Goal: Find specific page/section: Find specific page/section

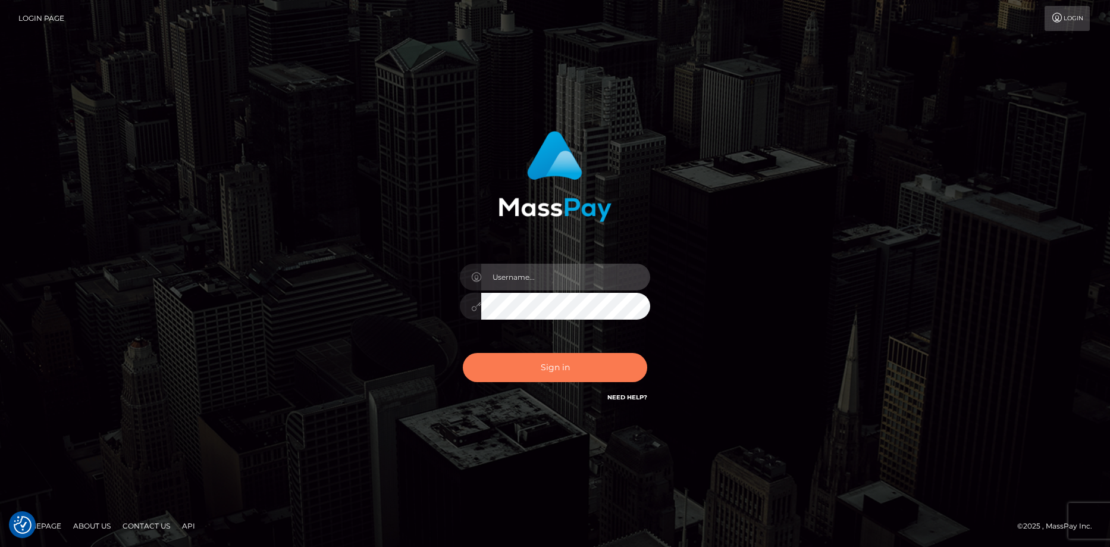
type input "Eduard Gavrilescu"
click at [533, 360] on button "Sign in" at bounding box center [555, 367] width 184 height 29
type input "[PERSON_NAME]"
click at [533, 365] on button "Sign in" at bounding box center [555, 367] width 184 height 29
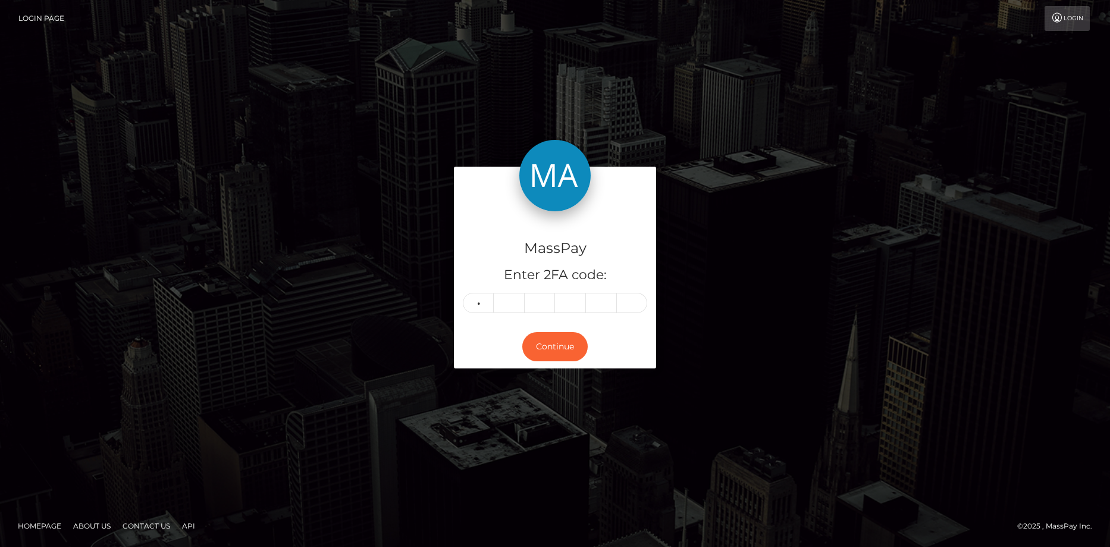
type input "4"
type input "1"
type input "4"
type input "0"
type input "8"
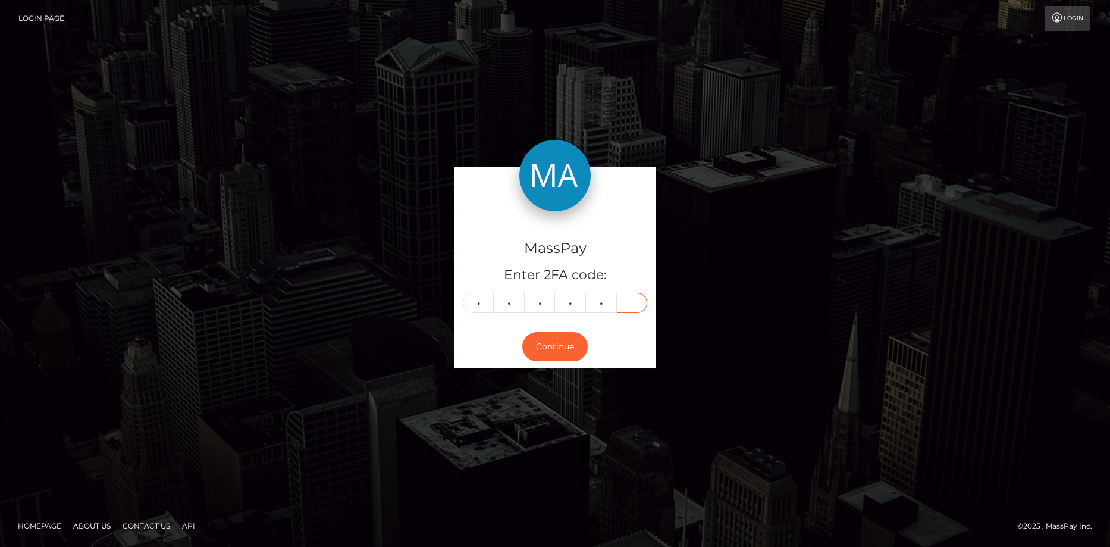
type input "9"
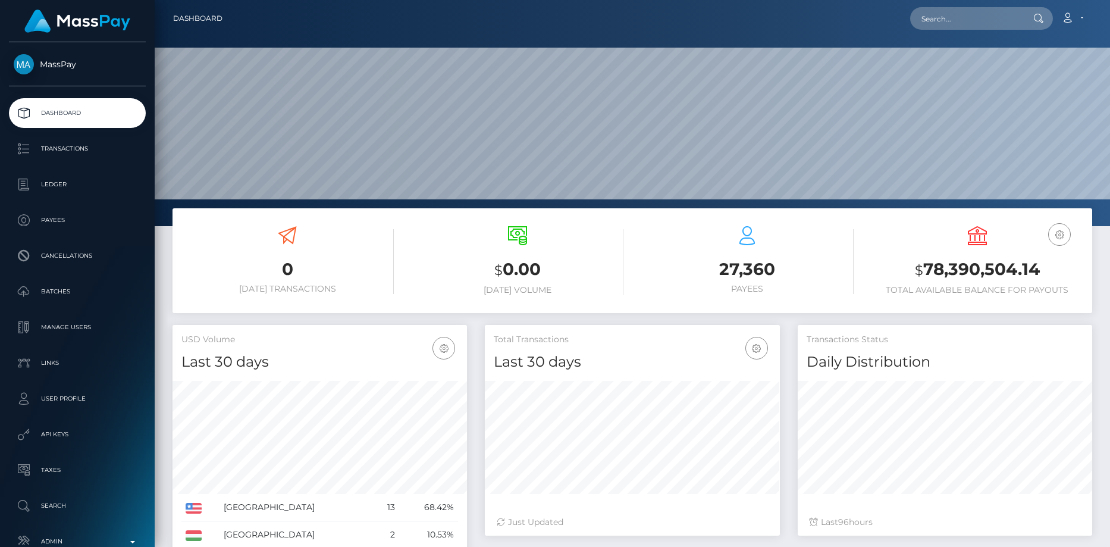
scroll to position [226, 955]
click at [966, 27] on input "text" at bounding box center [966, 18] width 112 height 23
paste input "Mohamed Ben Hassine"
type input "Mohamed Ben Hassine"
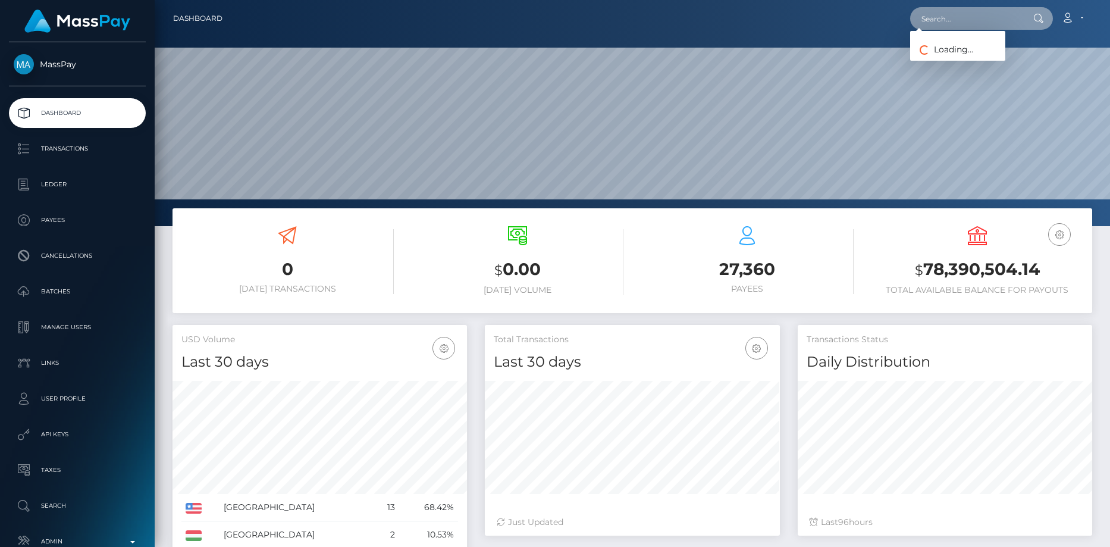
scroll to position [0, 0]
paste input "c2027b14-6912-41a9-9ce5-921b0383fff9"
type input "c2027b14-6912-41a9-9ce5-921b0383fff9"
click at [946, 55] on link "RYAN JAY ISAAC" at bounding box center [957, 62] width 95 height 22
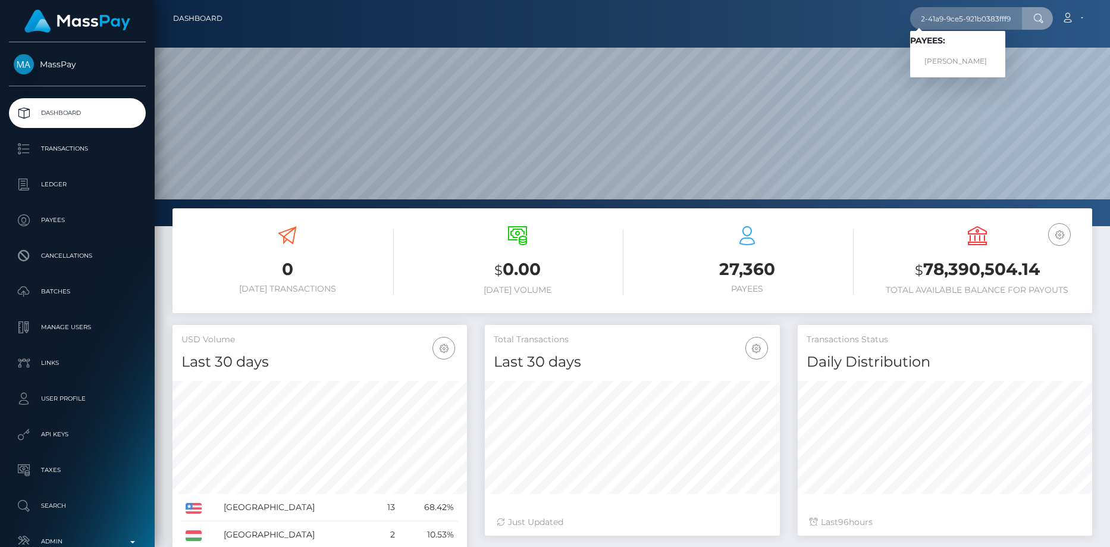
scroll to position [0, 0]
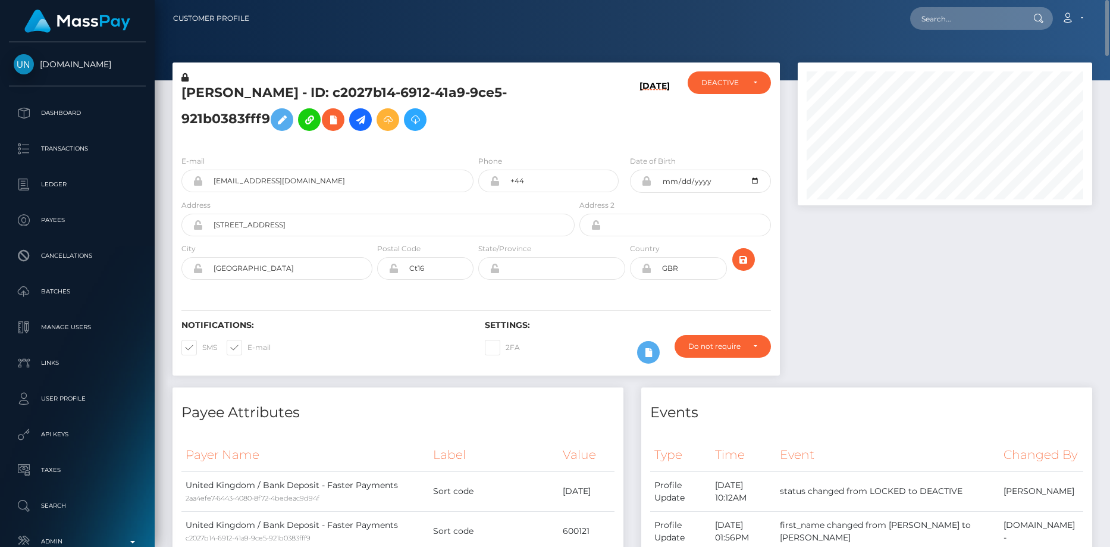
click at [247, 81] on div "RYAN JAY ISAAC - ID: c2027b14-6912-41a9-9ce5-921b0383fff9" at bounding box center [374, 108] width 404 height 74
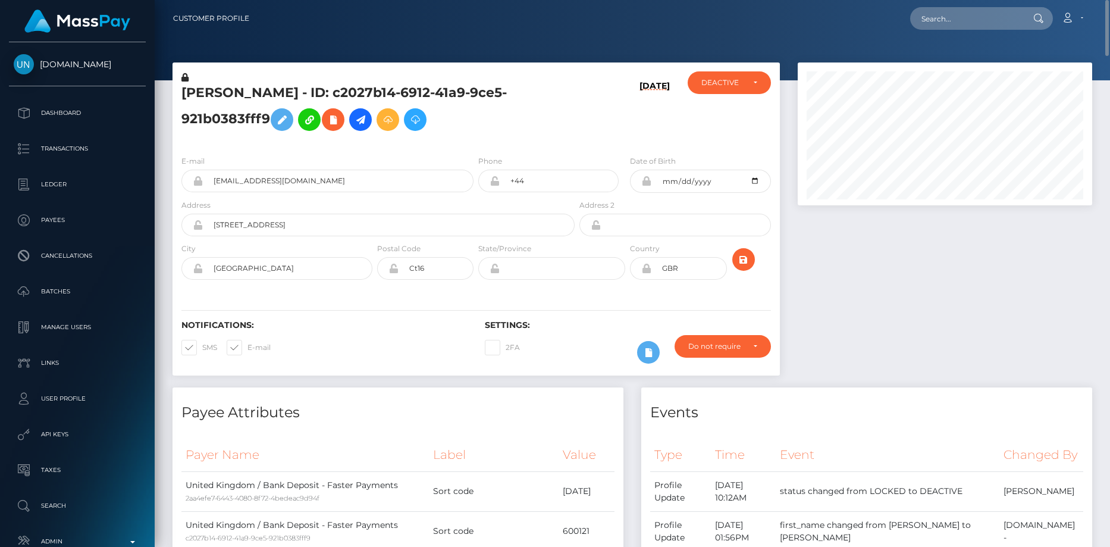
click at [244, 90] on h5 "RYAN JAY ISAAC - ID: c2027b14-6912-41a9-9ce5-921b0383fff9" at bounding box center [374, 110] width 387 height 53
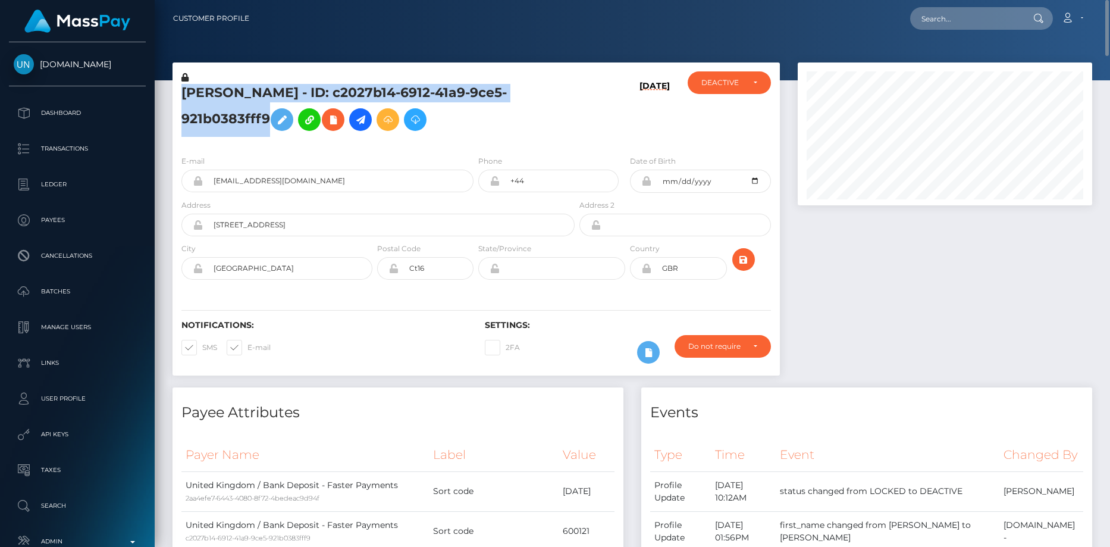
click at [244, 90] on h5 "RYAN JAY ISAAC - ID: c2027b14-6912-41a9-9ce5-921b0383fff9" at bounding box center [374, 110] width 387 height 53
copy h5 "RYAN JAY ISAAC - ID: c2027b14-6912-41a9-9ce5-921b0383fff9"
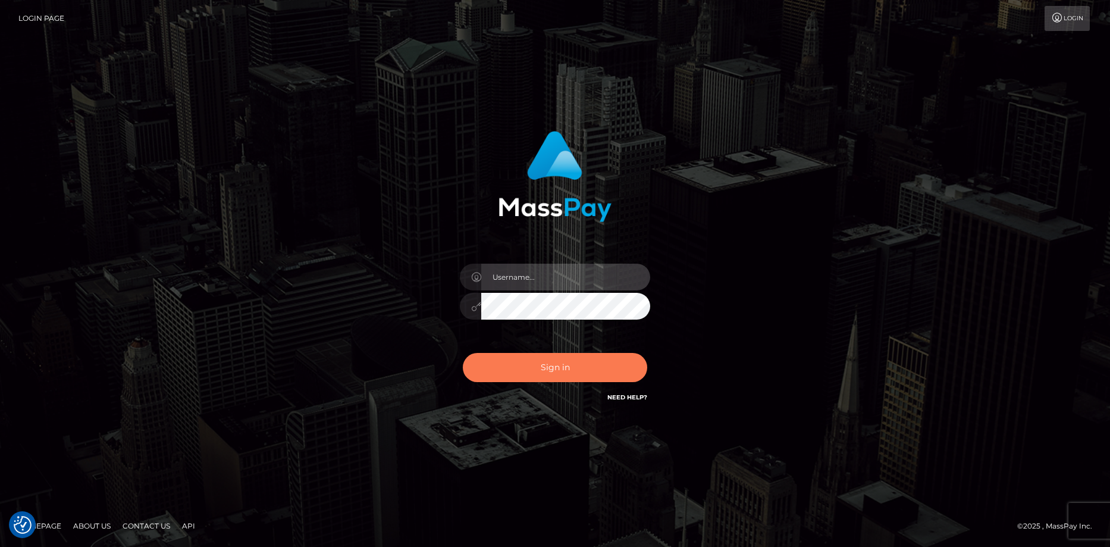
type input "[PERSON_NAME]"
click at [591, 372] on button "Sign in" at bounding box center [555, 367] width 184 height 29
type input "[PERSON_NAME]"
click at [591, 372] on button "Sign in" at bounding box center [555, 367] width 184 height 29
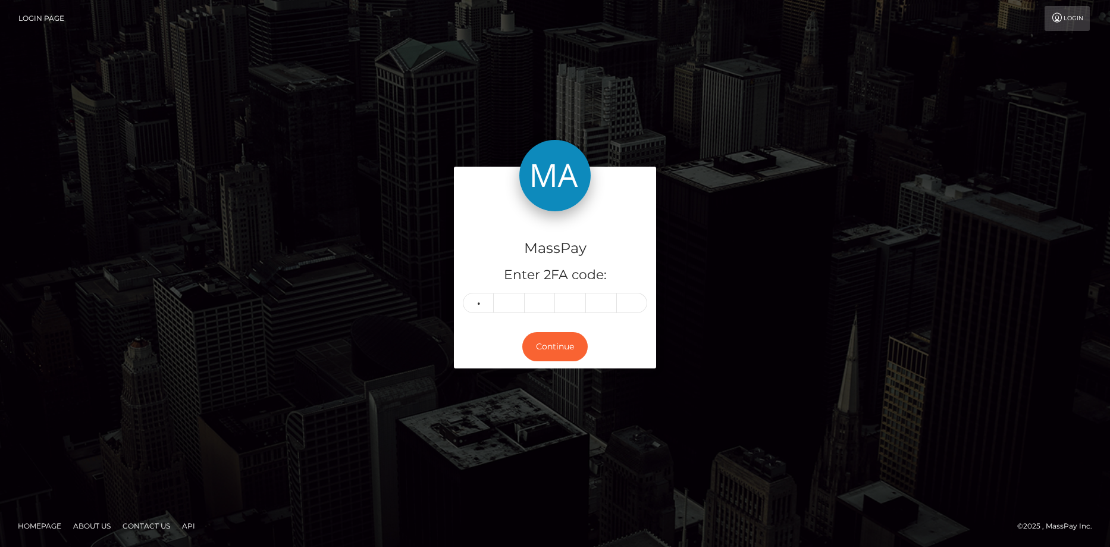
type input "0"
type input "2"
type input "1"
type input "9"
type input "3"
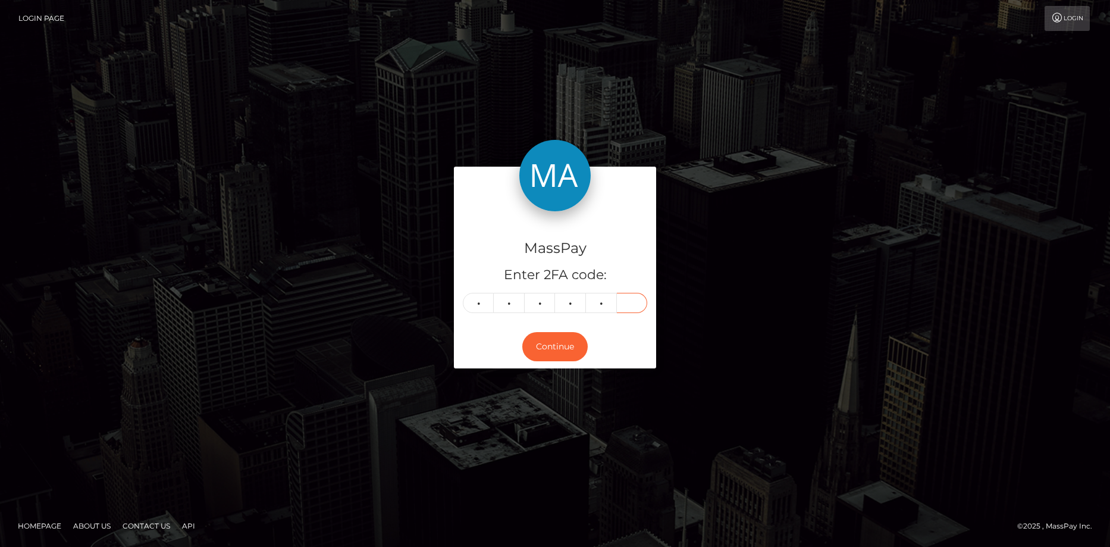
type input "6"
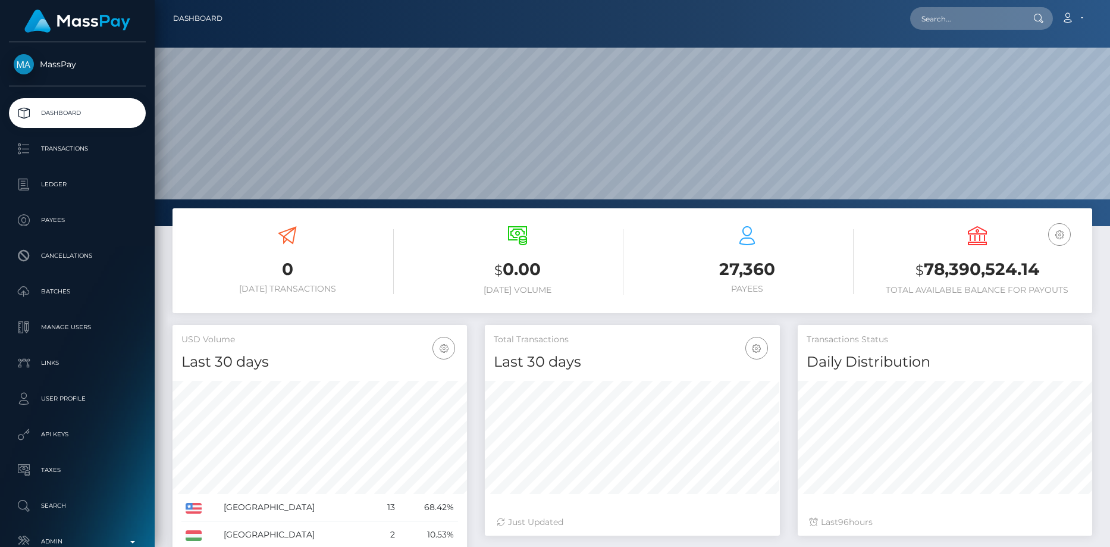
scroll to position [211, 295]
click at [938, 29] on input "text" at bounding box center [966, 18] width 112 height 23
paste input "PY62209760"
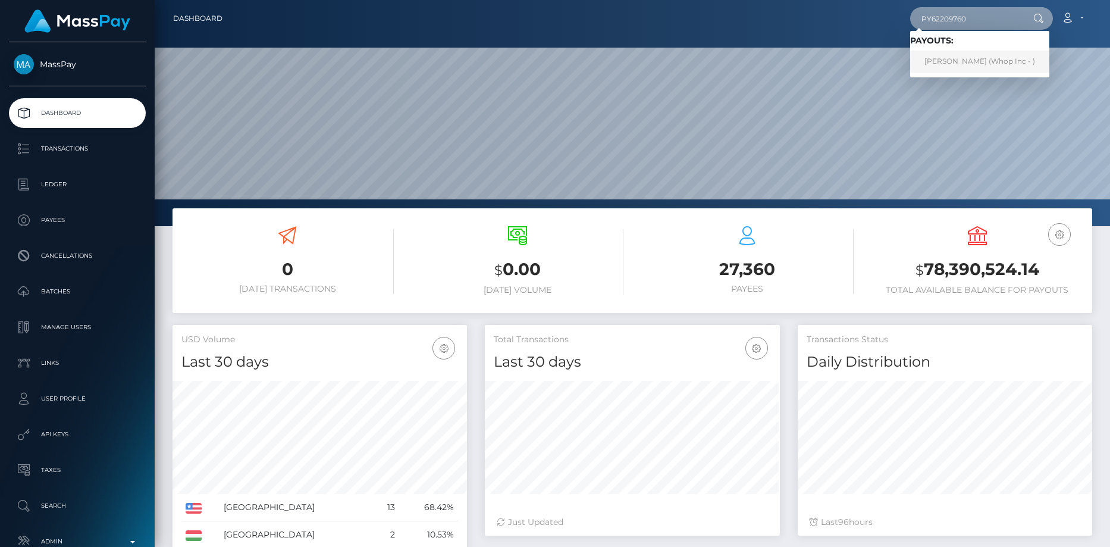
type input "PY62209760"
click at [965, 63] on link "Muhammad Ali Ahmad (Whop Inc - )" at bounding box center [979, 62] width 139 height 22
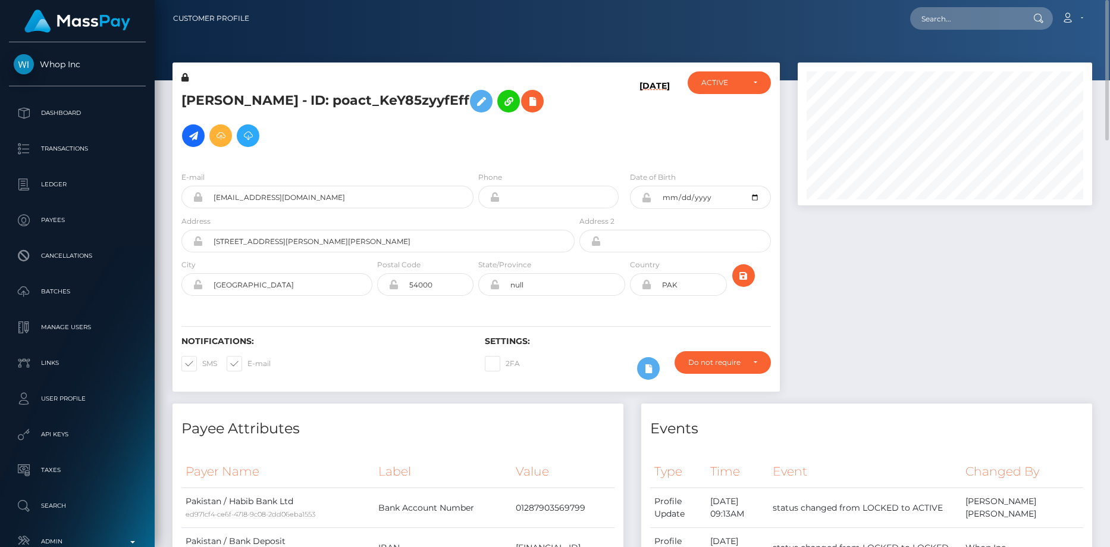
scroll to position [143, 295]
click at [322, 106] on h5 "[PERSON_NAME] - ID: poact_KeY85zyyfEff" at bounding box center [374, 118] width 387 height 69
click at [233, 95] on h5 "[PERSON_NAME] - ID: poact_KeY85zyyfEff" at bounding box center [374, 118] width 387 height 69
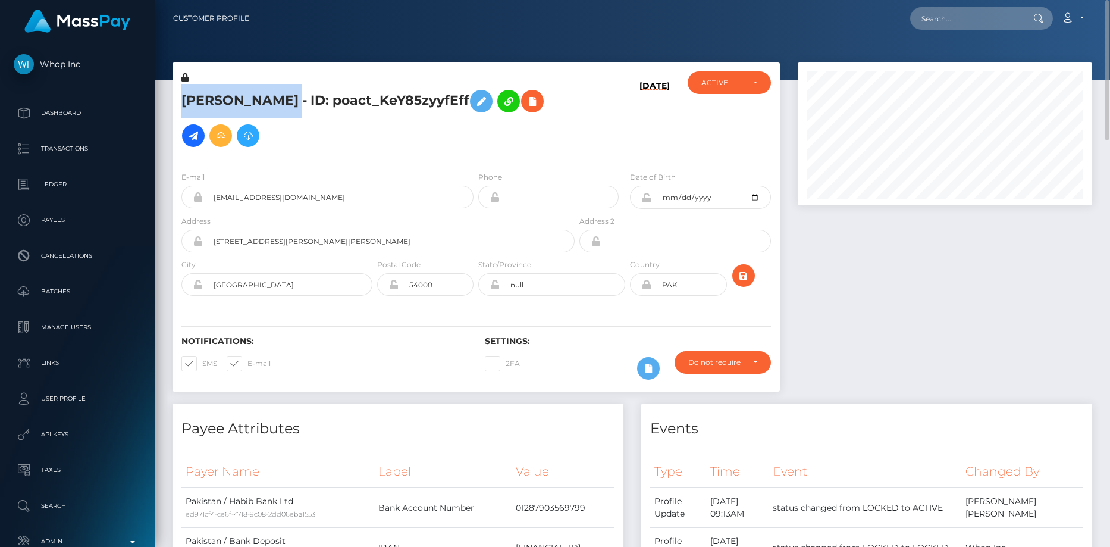
drag, startPoint x: 182, startPoint y: 98, endPoint x: 341, endPoint y: 96, distance: 159.4
click at [341, 96] on h5 "Muhammad Ali Ahmad - ID: poact_KeY85zyyfEff" at bounding box center [374, 118] width 387 height 69
copy h5 "Muhammad Ali Ahmad"
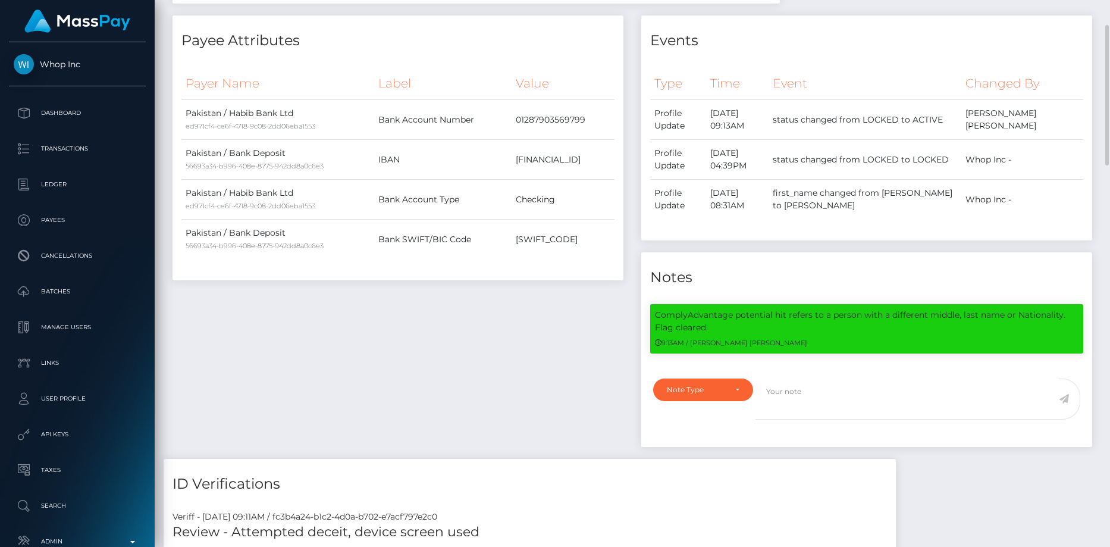
scroll to position [0, 0]
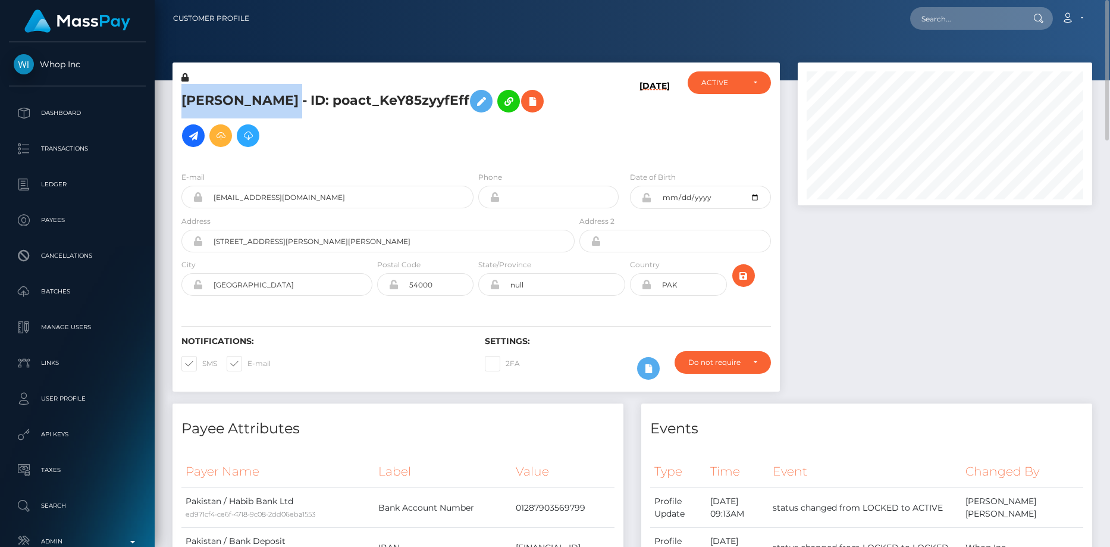
click at [506, 106] on h5 "Muhammad Ali Ahmad - ID: poact_KeY85zyyfEff" at bounding box center [374, 118] width 387 height 69
click at [507, 102] on h5 "Muhammad Ali Ahmad - ID: poact_KeY85zyyfEff" at bounding box center [374, 118] width 387 height 69
copy h5 "Muhammad Ali Ahmad - ID: poact_KeY85zyyfEff"
click at [312, 202] on input "edenzsolution@gmail.com" at bounding box center [338, 197] width 271 height 23
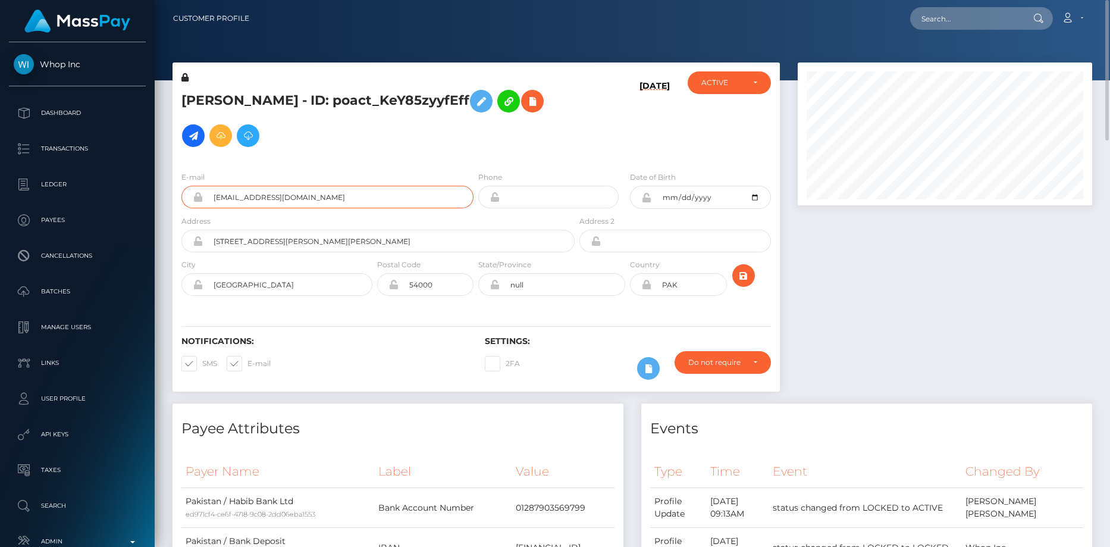
click at [312, 202] on input "edenzsolution@gmail.com" at bounding box center [338, 197] width 271 height 23
click at [964, 12] on input "text" at bounding box center [966, 18] width 112 height 23
paste input "PY62160825"
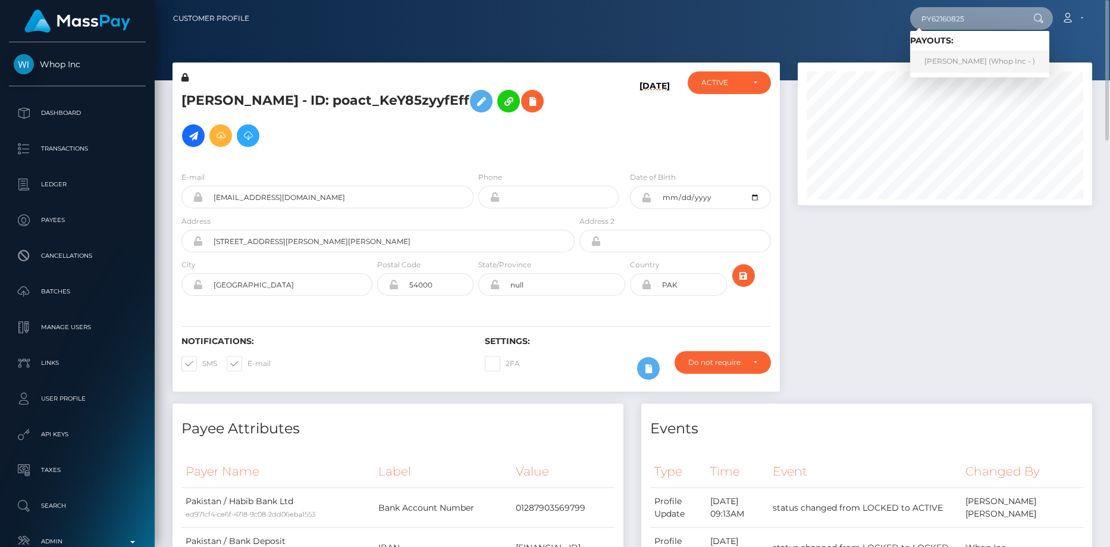
type input "PY62160825"
click at [958, 57] on link "Haseeb Ahmed (Whop Inc - )" at bounding box center [979, 62] width 139 height 22
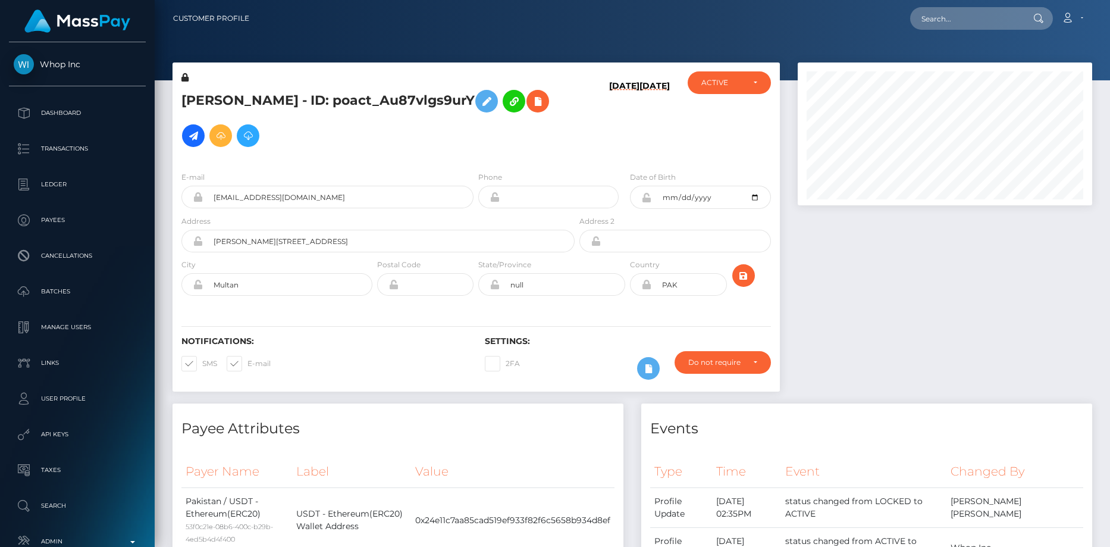
scroll to position [143, 295]
click at [245, 202] on input "candyterrac@gmail.com" at bounding box center [338, 197] width 271 height 23
click at [937, 14] on input "text" at bounding box center [966, 18] width 112 height 23
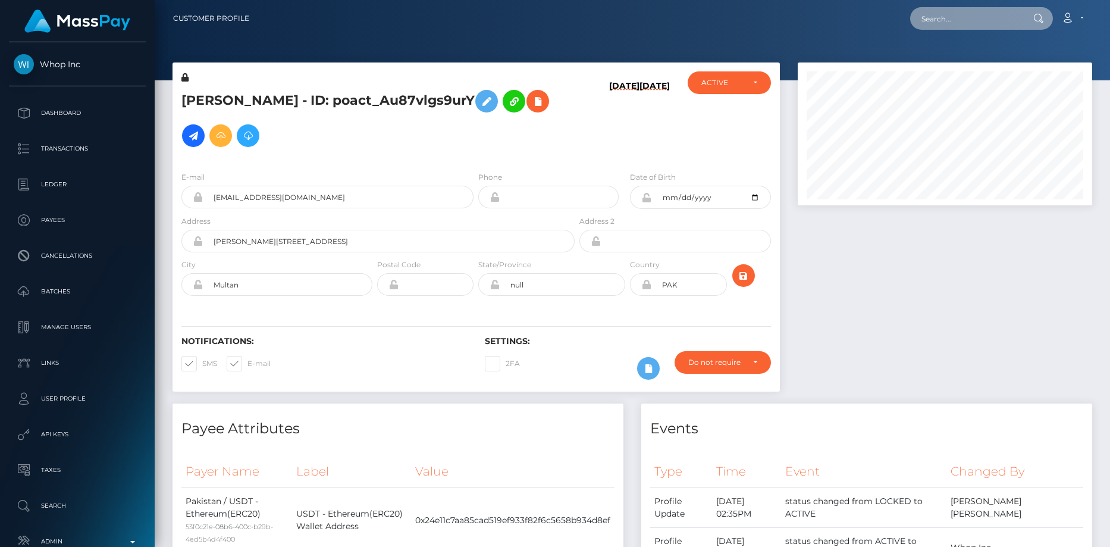
paste input "PY62160452"
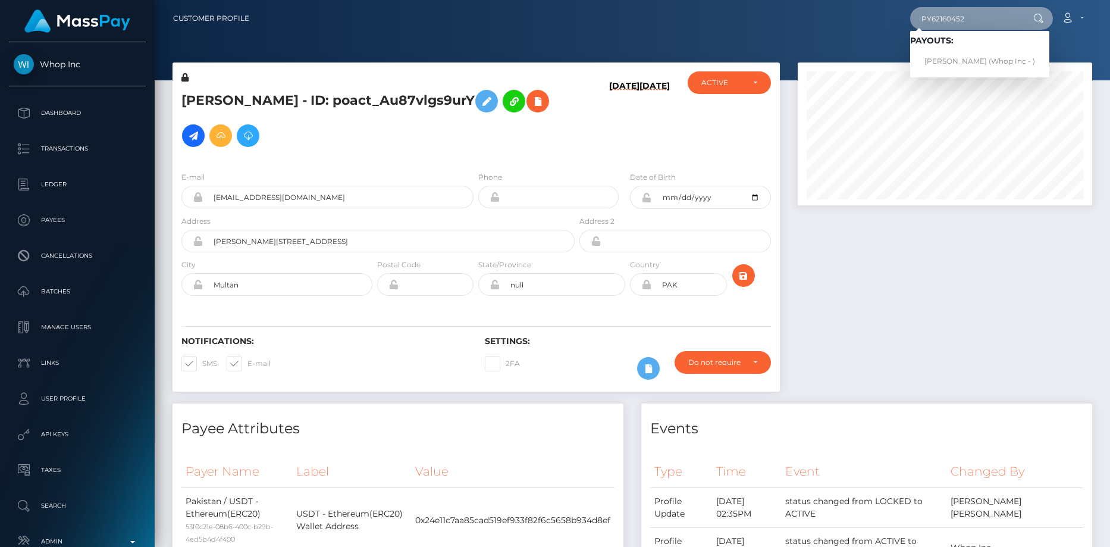
type input "PY62160452"
click at [946, 55] on link "Hamza Muhammad Sheikh (Whop Inc - )" at bounding box center [979, 62] width 139 height 22
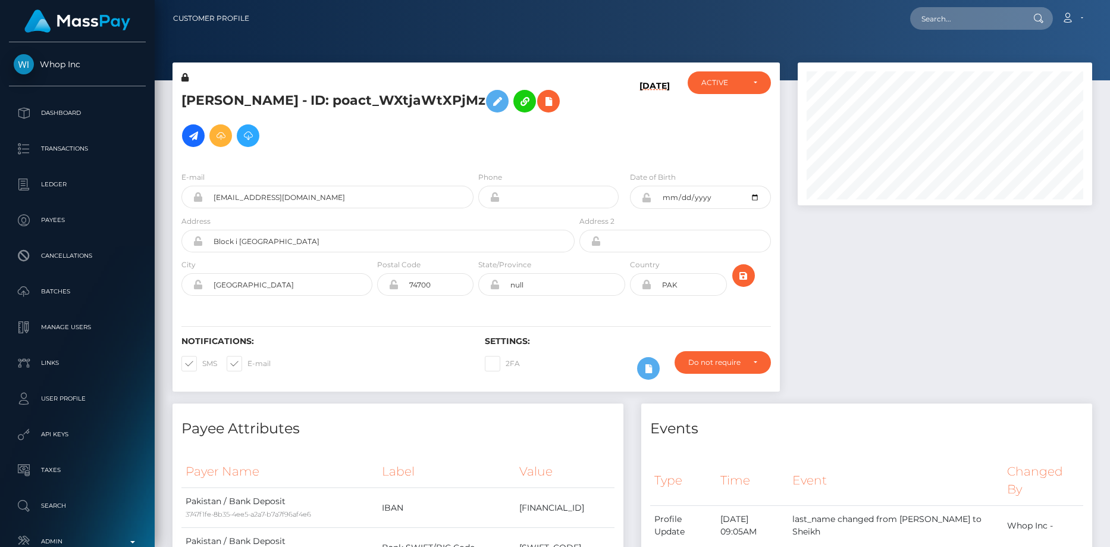
scroll to position [143, 295]
click at [375, 96] on h5 "[PERSON_NAME] - ID: poact_WXtjaWtXPjMz" at bounding box center [374, 118] width 387 height 69
copy h5 "[PERSON_NAME] - ID: poact_WXtjaWtXPjMz"
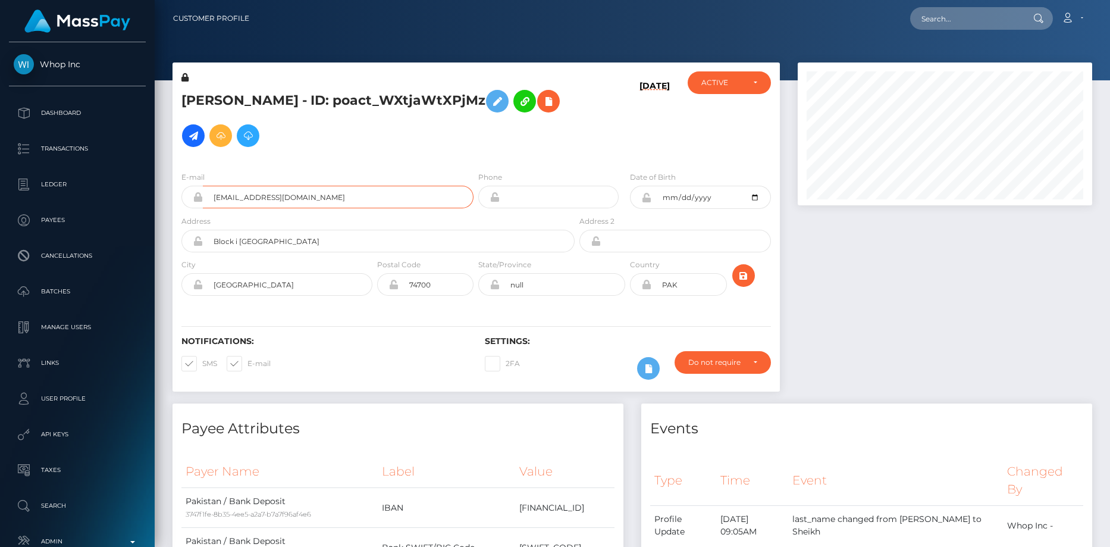
click at [259, 186] on input "[EMAIL_ADDRESS][DOMAIN_NAME]" at bounding box center [338, 197] width 271 height 23
click at [956, 16] on input "text" at bounding box center [966, 18] width 112 height 23
paste input "PY62118194"
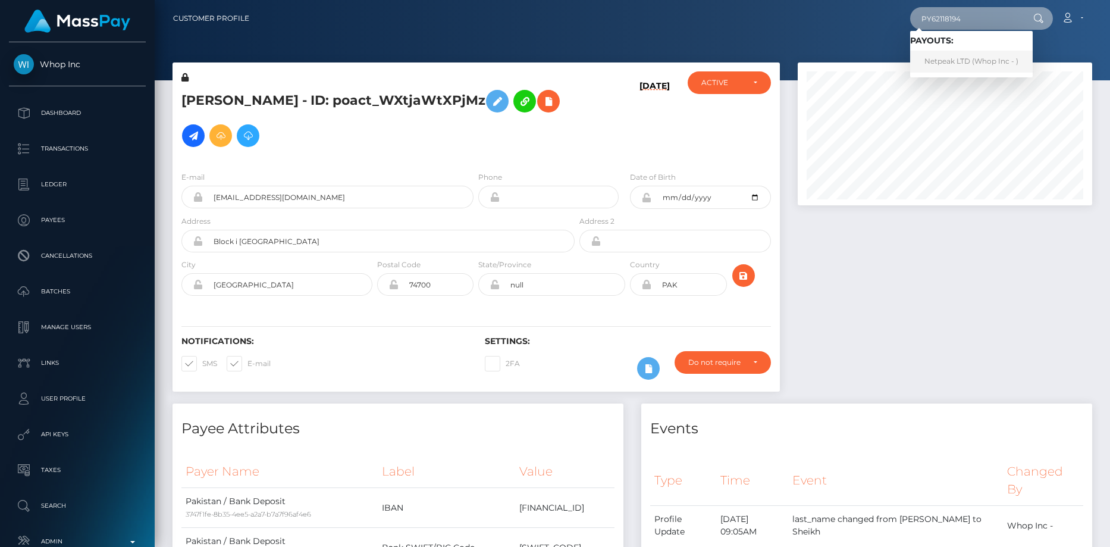
type input "PY62118194"
click at [950, 54] on link "Netpeak LTD (Whop Inc - )" at bounding box center [971, 62] width 123 height 22
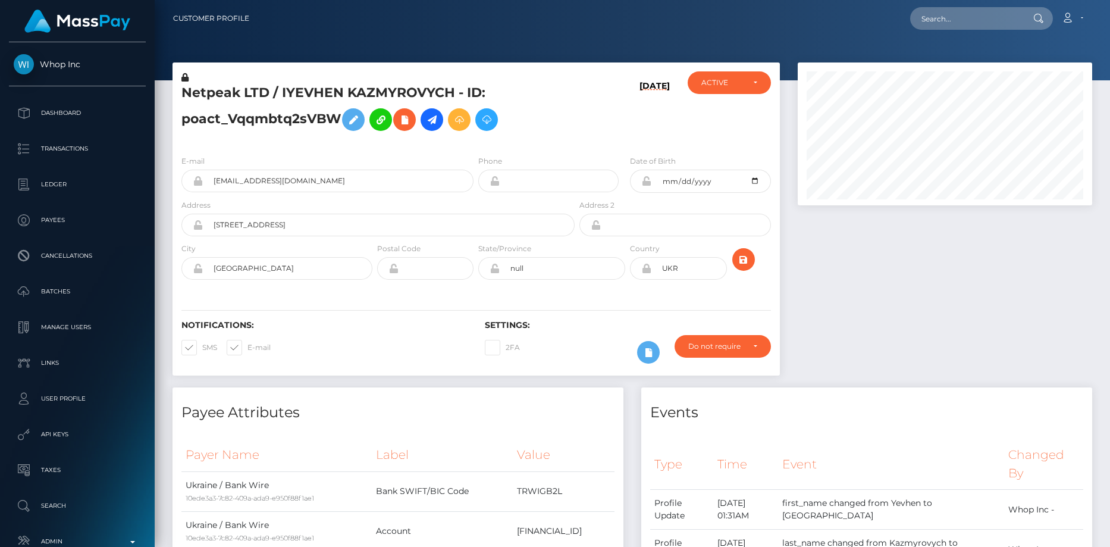
scroll to position [143, 295]
click at [301, 183] on input "[EMAIL_ADDRESS][DOMAIN_NAME]" at bounding box center [338, 181] width 271 height 23
click at [301, 183] on input "optimustlprime@gmail.com" at bounding box center [338, 181] width 271 height 23
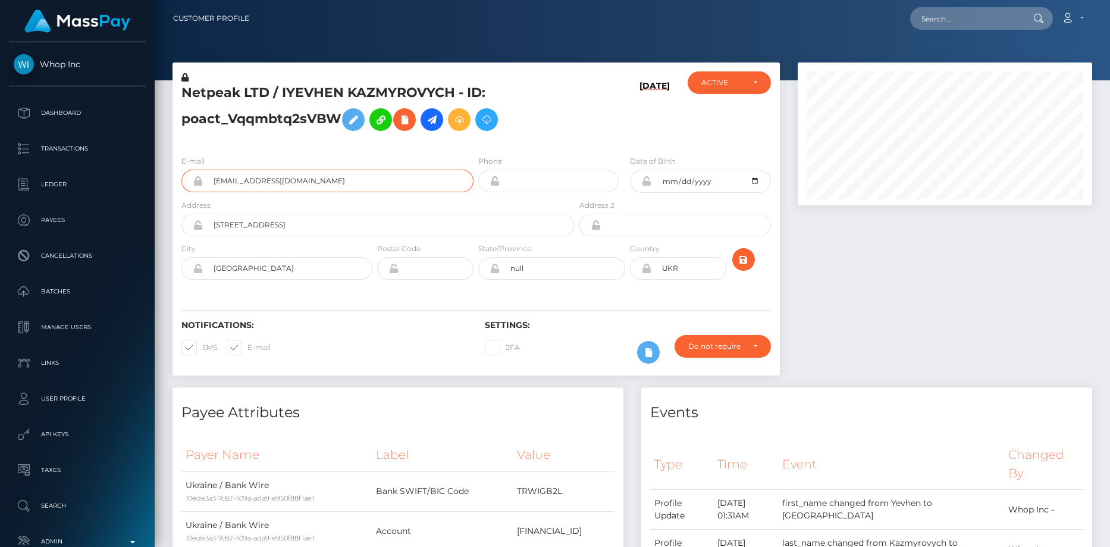
click at [301, 183] on input "optimustlprime@gmail.com" at bounding box center [338, 181] width 271 height 23
click at [931, 33] on nav "Customer Profile Loading... Loading... Account" at bounding box center [632, 18] width 955 height 37
click at [934, 30] on div "Loading... Loading... Account Edit Profile Logout" at bounding box center [675, 18] width 833 height 25
click at [938, 21] on input "text" at bounding box center [966, 18] width 112 height 23
paste input "PY62108877"
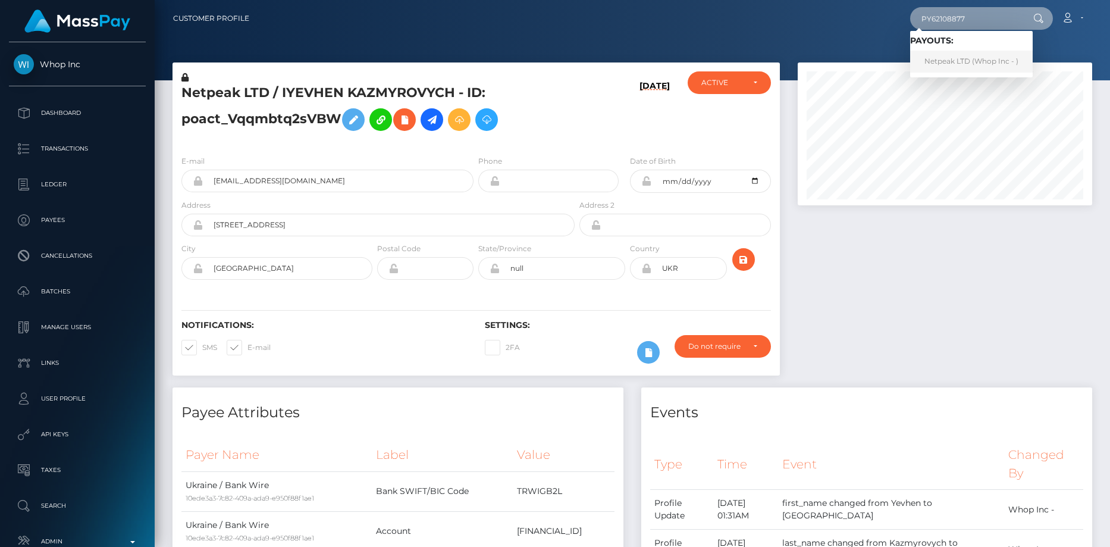
type input "PY62108877"
click at [946, 63] on link "Netpeak LTD (Whop Inc - )" at bounding box center [971, 62] width 123 height 22
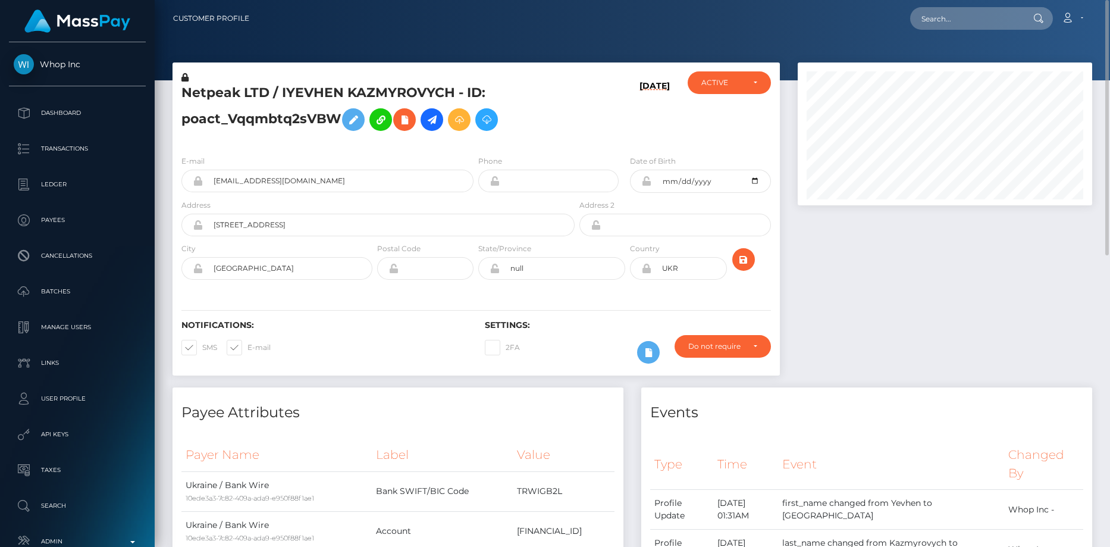
scroll to position [143, 295]
click at [985, 32] on nav "Customer Profile Loading... Loading... Account" at bounding box center [632, 18] width 955 height 37
click at [981, 24] on input "text" at bounding box center [966, 18] width 112 height 23
paste input "PY62084072"
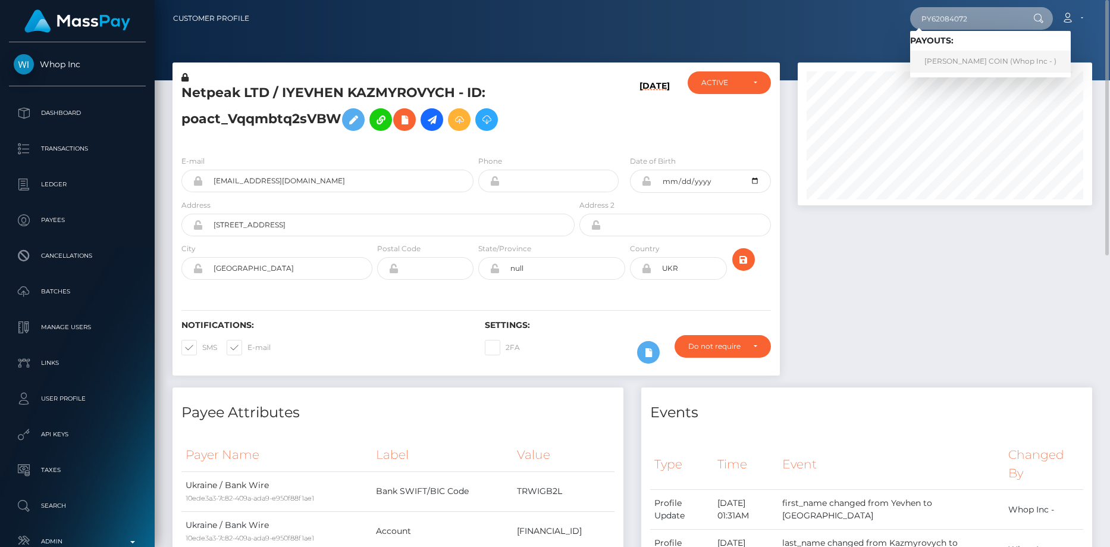
type input "PY62084072"
click at [958, 58] on link "OSCAR ONTAÑON COIN (Whop Inc - )" at bounding box center [990, 62] width 161 height 22
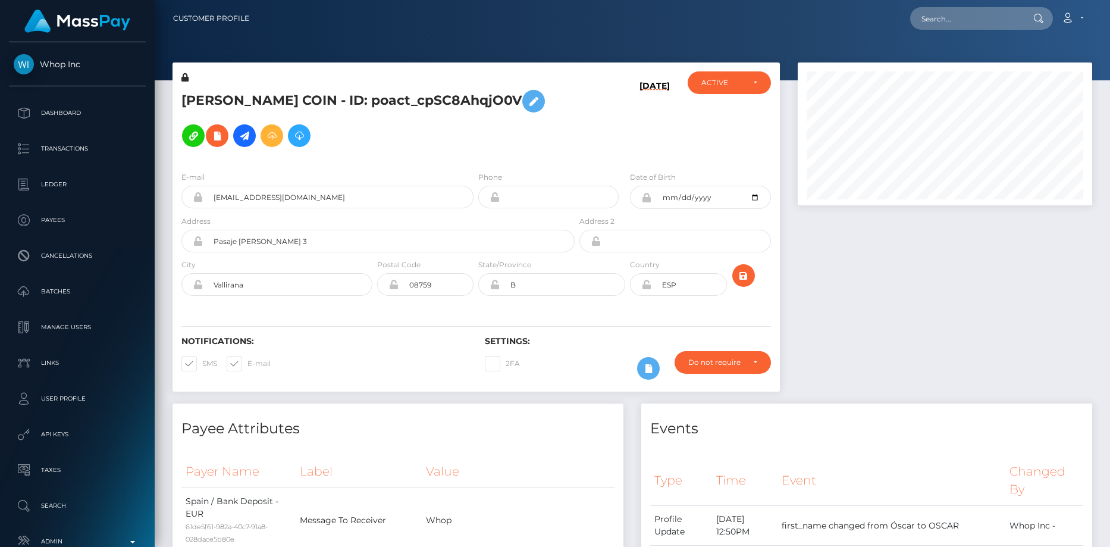
scroll to position [143, 295]
click at [310, 200] on input "santinocripto@gmail.com" at bounding box center [338, 197] width 271 height 23
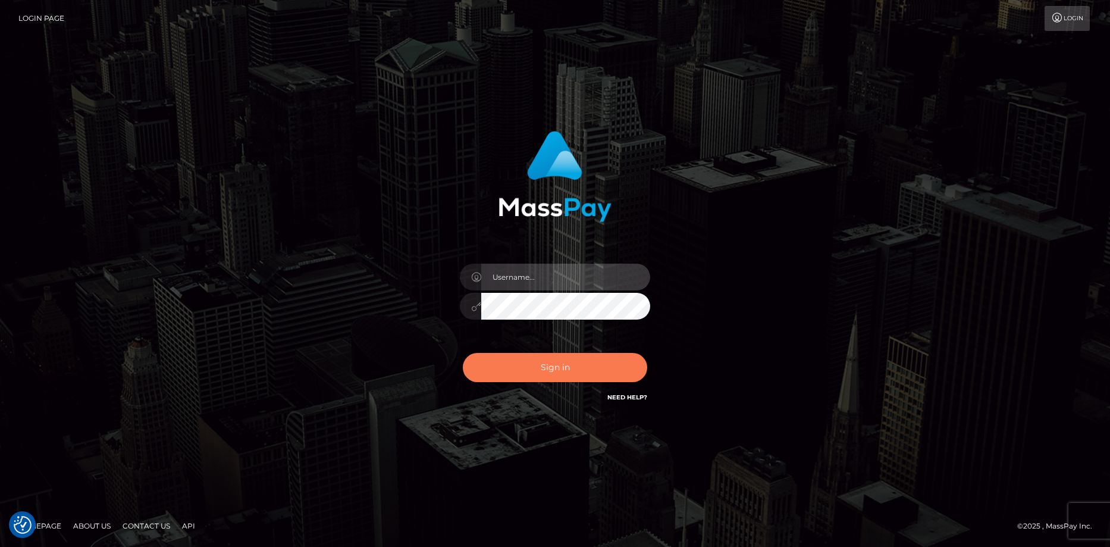
type input "[PERSON_NAME]"
click at [546, 372] on button "Sign in" at bounding box center [555, 367] width 184 height 29
type input "[PERSON_NAME]"
click at [547, 372] on button "Sign in" at bounding box center [555, 367] width 184 height 29
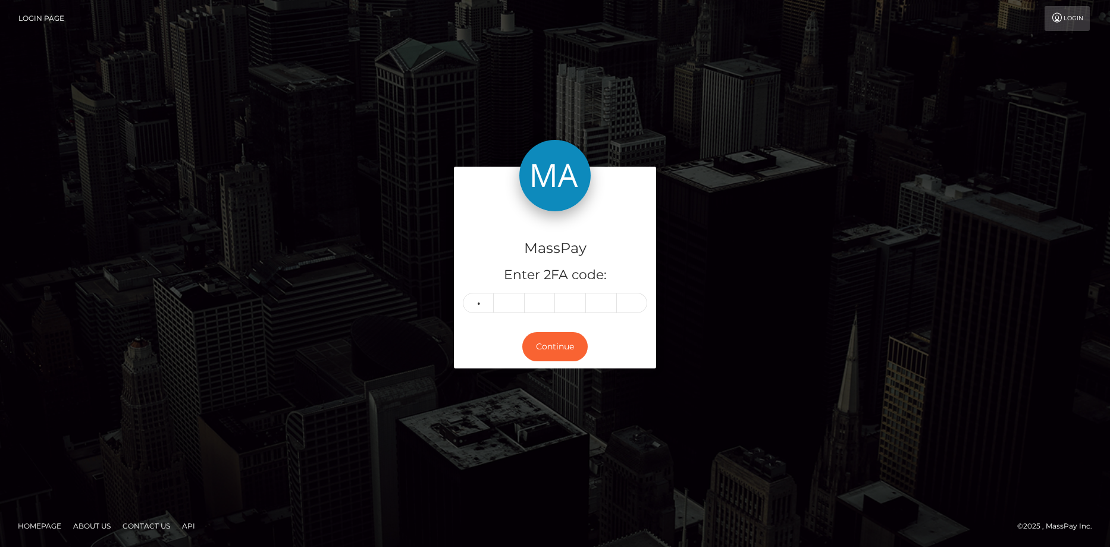
type input "5"
type input "3"
type input "0"
type input "7"
type input "5"
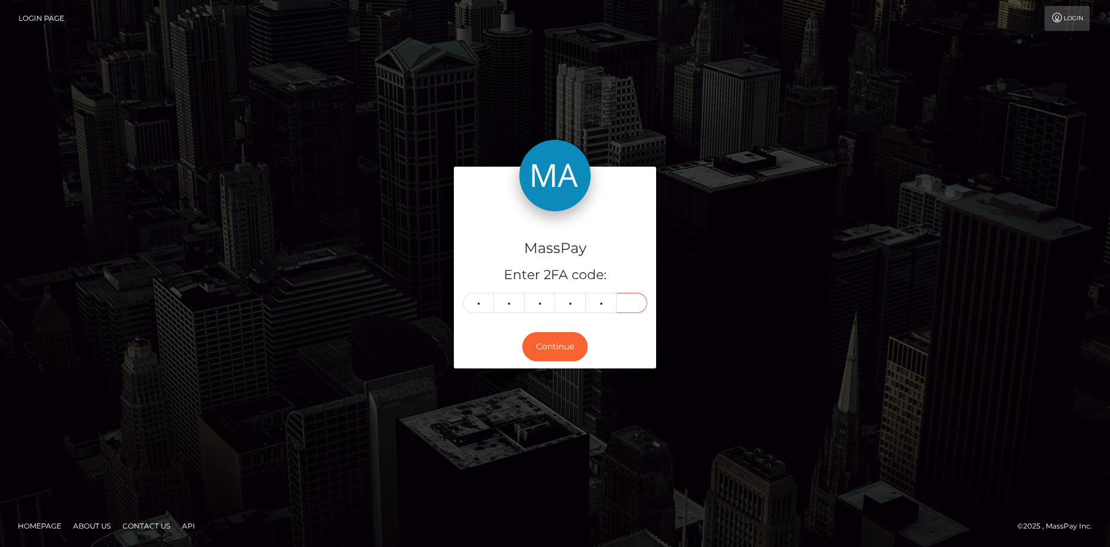
type input "5"
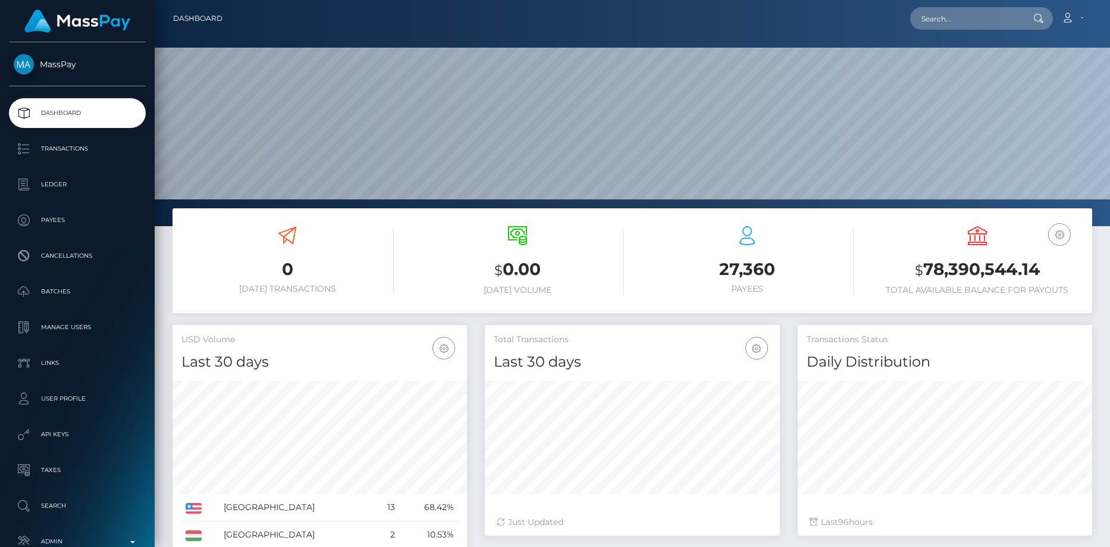
scroll to position [211, 295]
click at [958, 10] on input "text" at bounding box center [966, 18] width 112 height 23
paste input "RQ5teiw0uCU9KPVz5j70f7"
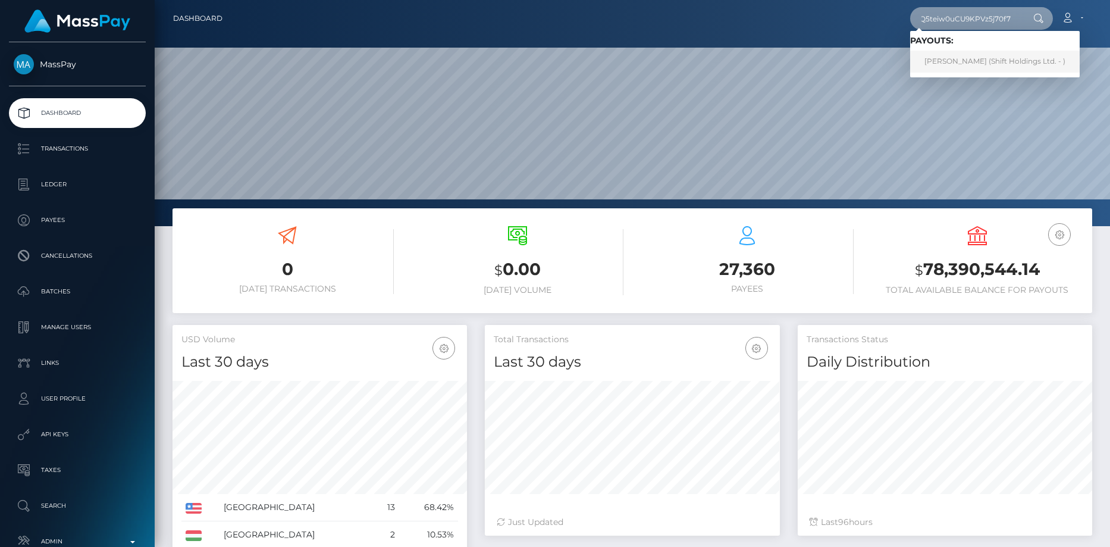
type input "RQ5teiw0uCU9KPVz5j70f7"
click at [944, 58] on link "Mohamed Ben Hassine (Shift Holdings Ltd. - )" at bounding box center [995, 62] width 170 height 22
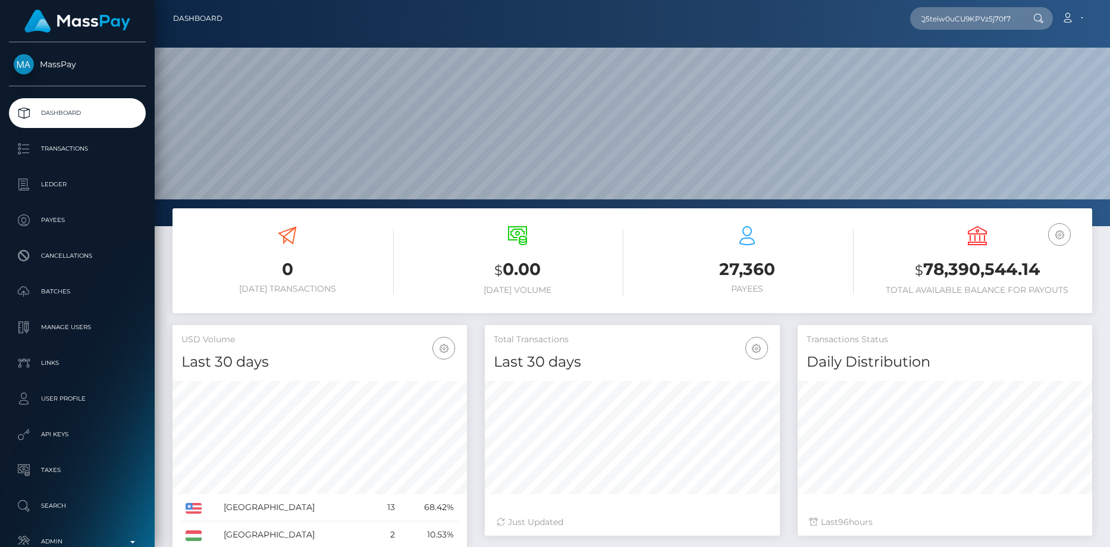
scroll to position [0, 0]
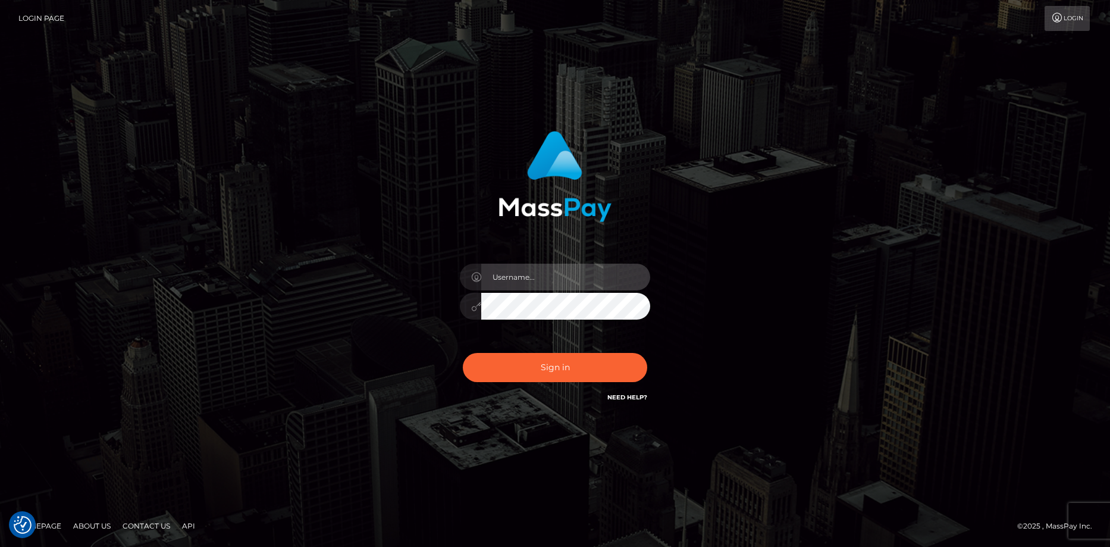
type input "Eduard Gavrilescu"
click at [571, 382] on div "Sign in Need Help?" at bounding box center [555, 372] width 208 height 53
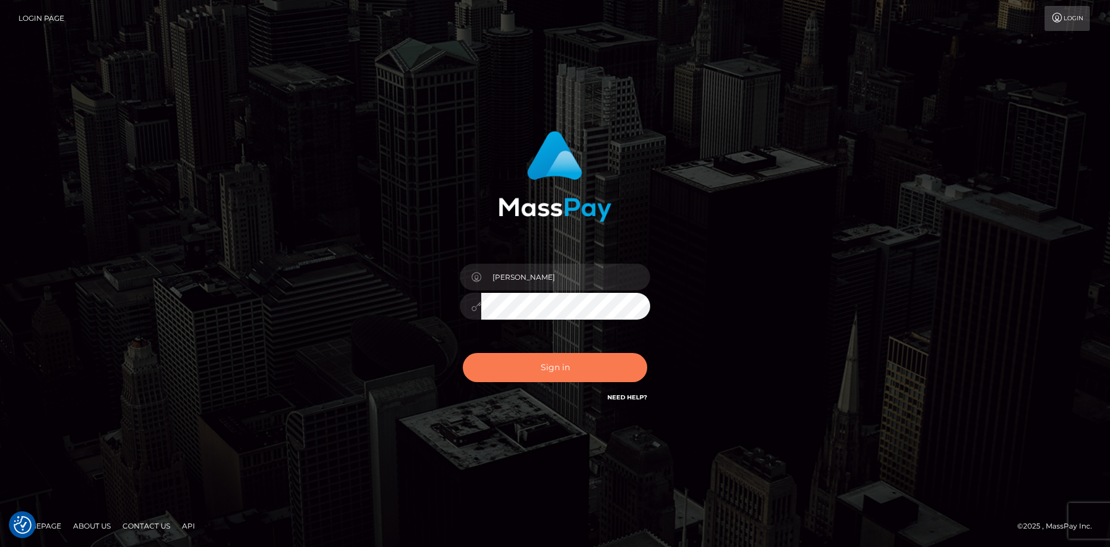
click at [569, 372] on button "Sign in" at bounding box center [555, 367] width 184 height 29
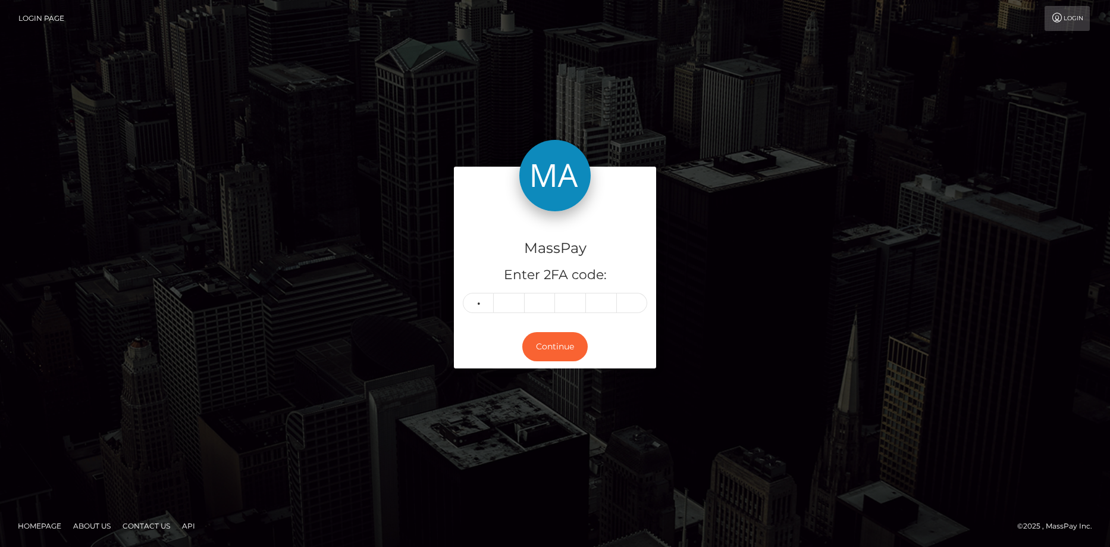
type input "8"
type input "9"
type input "3"
type input "9"
type input "6"
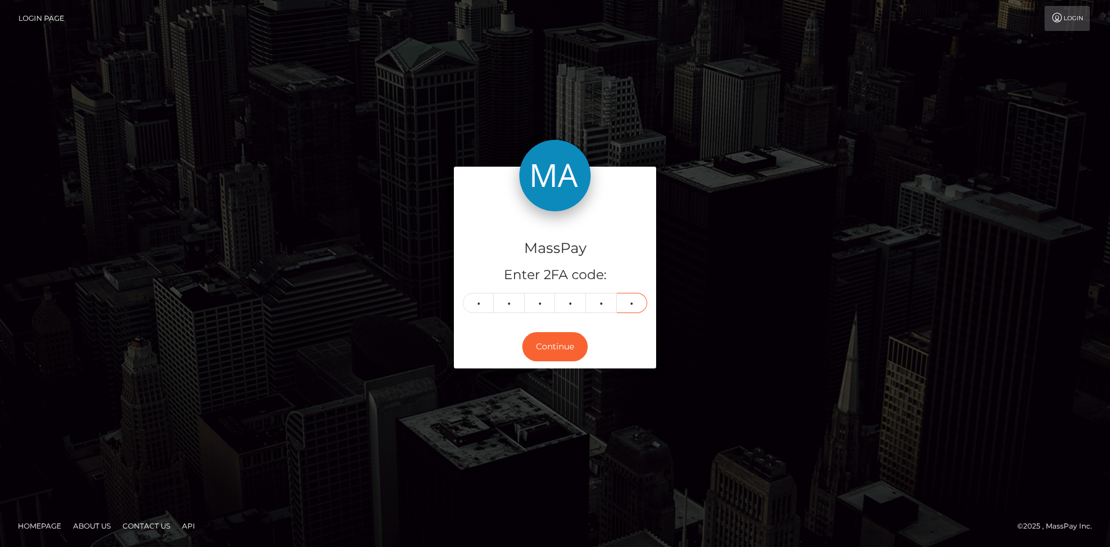
type input "1"
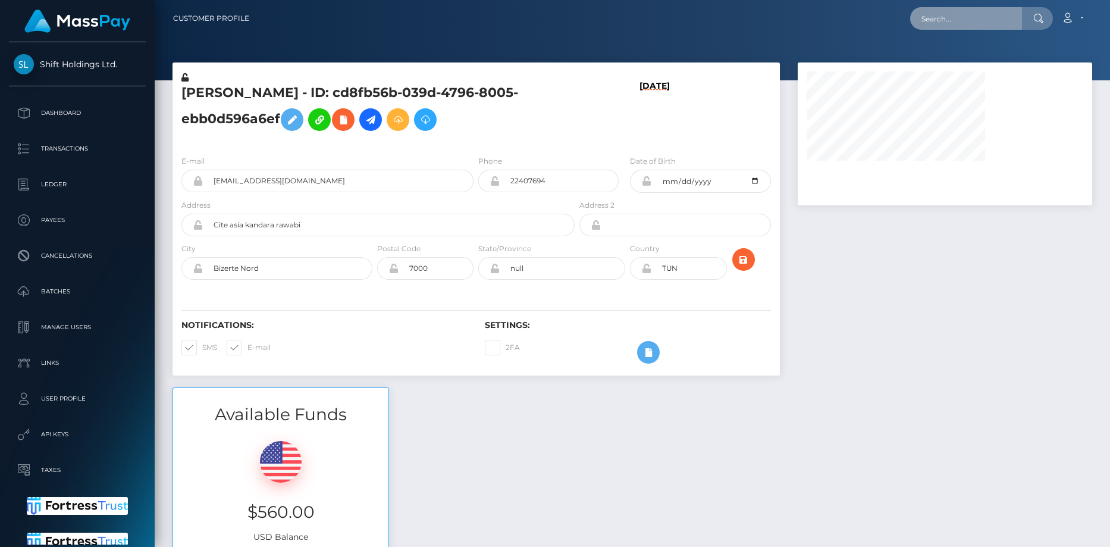
click at [959, 12] on input "text" at bounding box center [966, 18] width 112 height 23
paste input "4cd019c7-0f55-424e-b386-95612a7a6ef0"
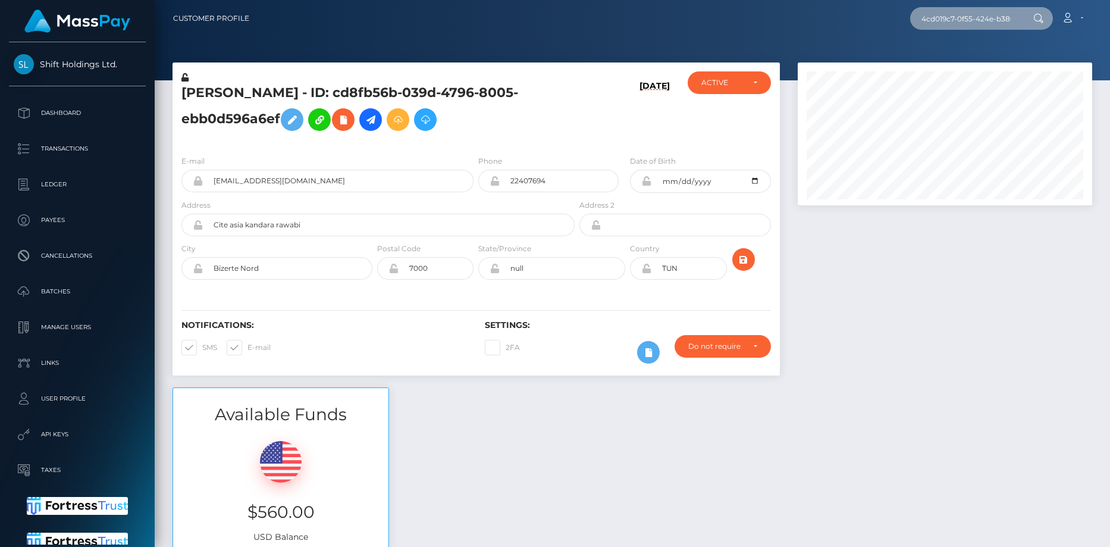
scroll to position [0, 59]
type input "4cd019c7-0f55-424e-b386-95612a7a6ef0"
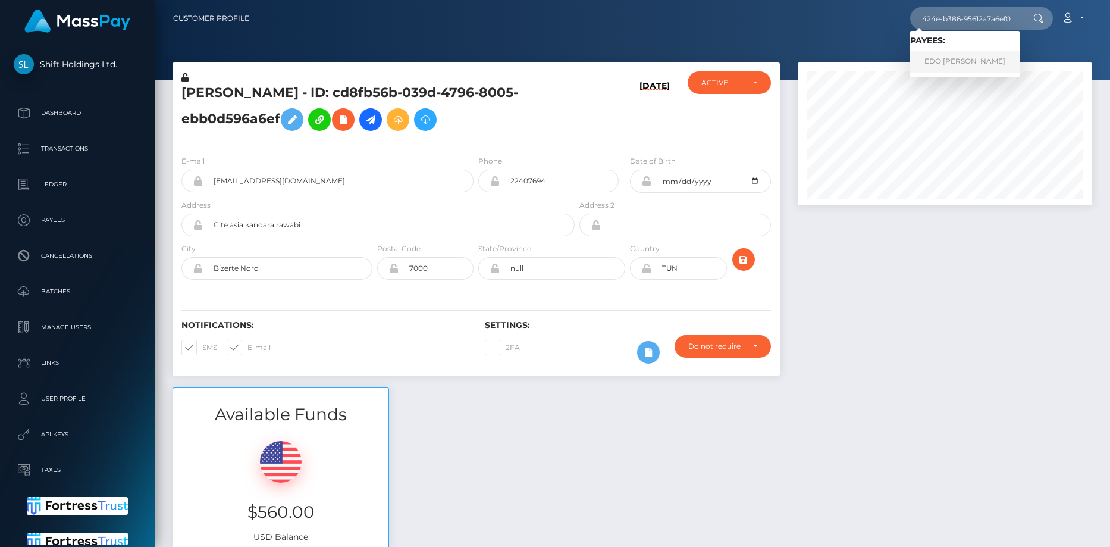
click at [973, 64] on link "EDO HEINRICH NEUMANN" at bounding box center [964, 62] width 109 height 22
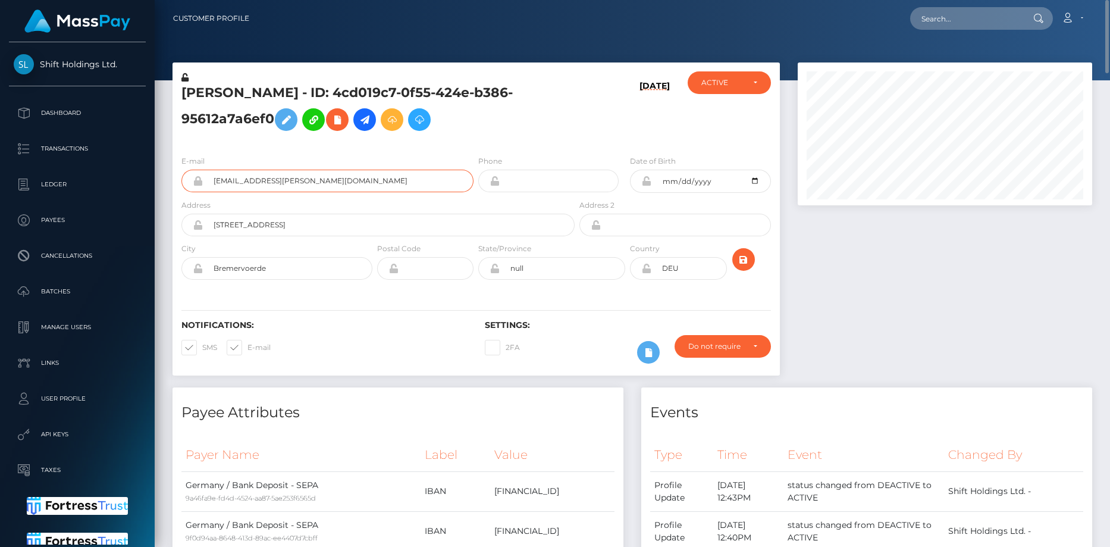
click at [235, 183] on input "edo.neumann@t-online.de" at bounding box center [338, 181] width 271 height 23
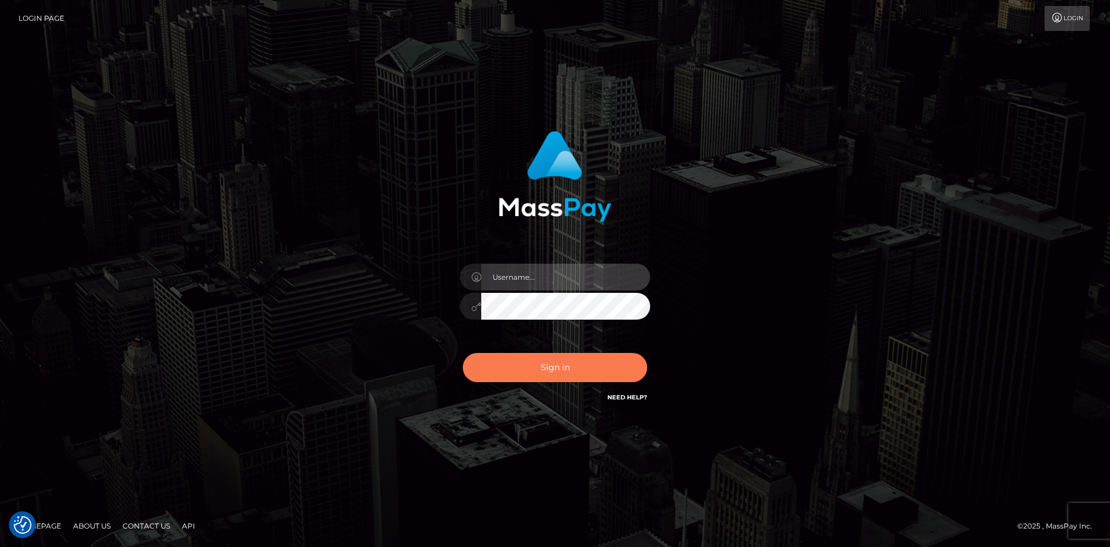
type input "[PERSON_NAME]"
click at [527, 361] on button "Sign in" at bounding box center [555, 367] width 184 height 29
type input "Eduard Gavrilescu"
click at [551, 374] on button "Sign in" at bounding box center [555, 367] width 184 height 29
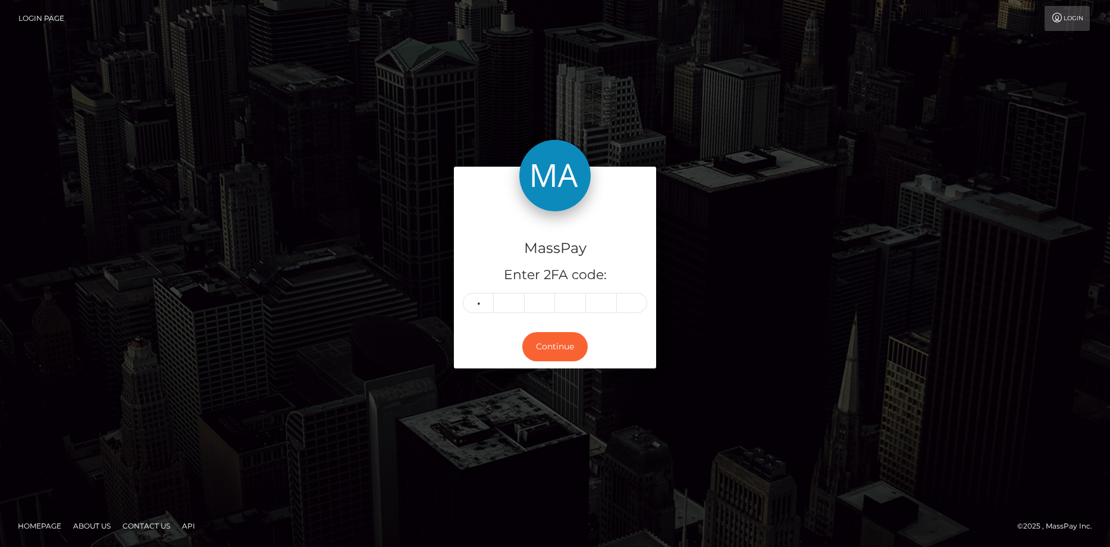
type input "8"
type input "5"
type input "3"
type input "4"
type input "9"
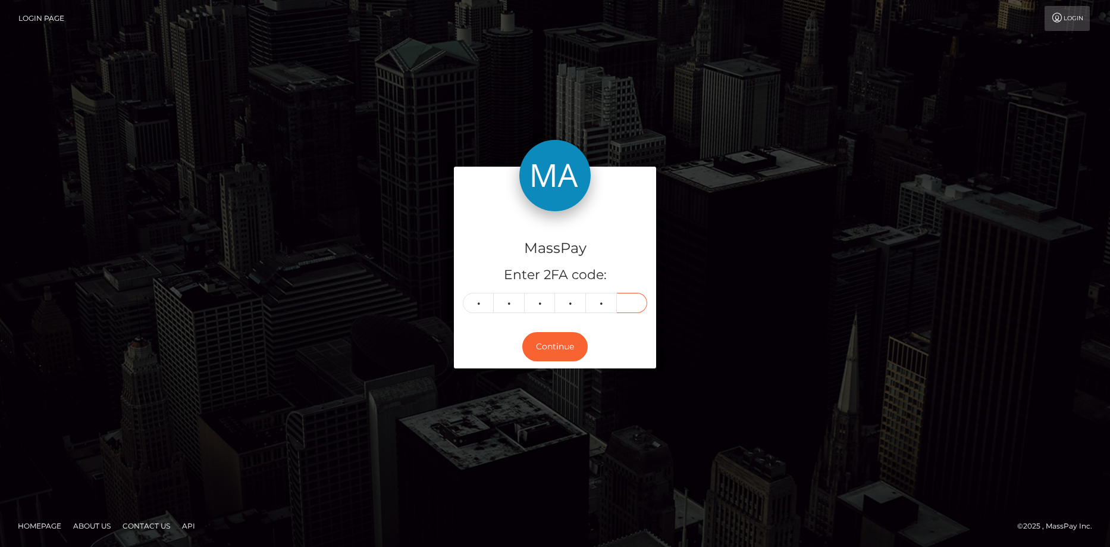
type input "6"
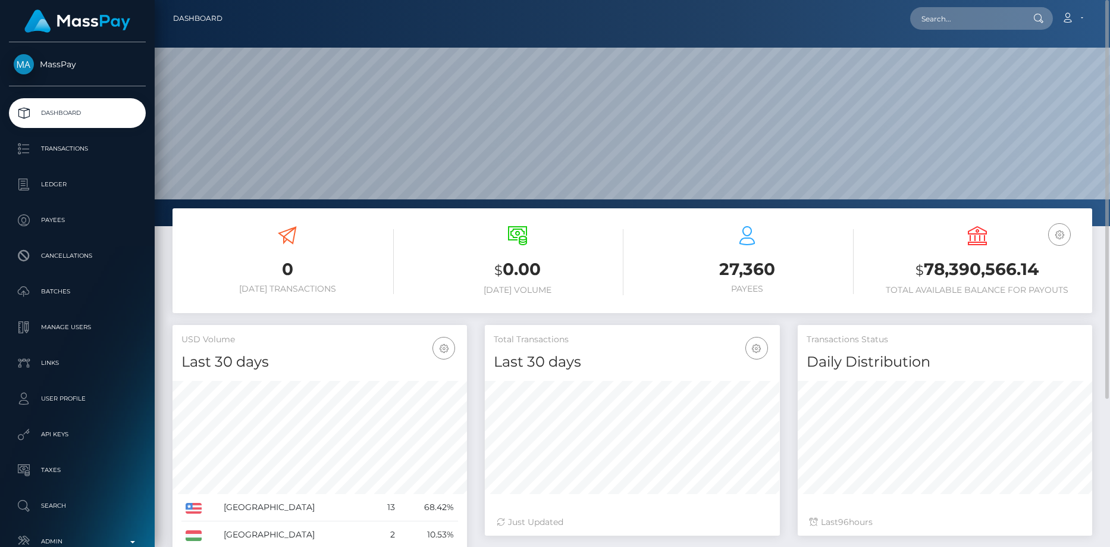
scroll to position [211, 295]
drag, startPoint x: 961, startPoint y: 40, endPoint x: 966, endPoint y: 28, distance: 13.3
click at [961, 39] on div at bounding box center [632, 113] width 955 height 226
click at [968, 26] on input "text" at bounding box center [966, 18] width 112 height 23
paste input "edenzsolution@gmail.com"
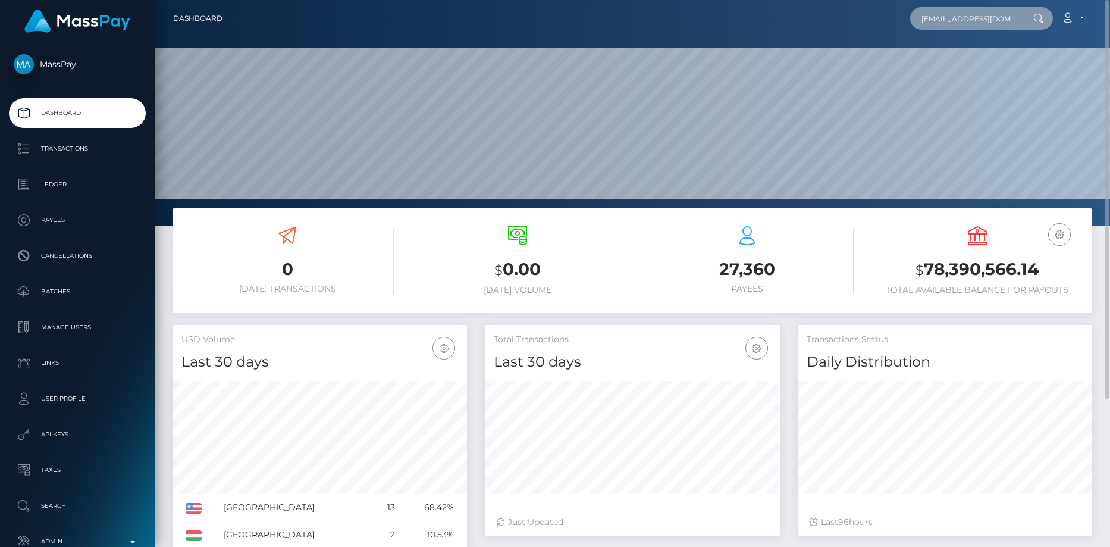
scroll to position [0, 13]
type input "edenzsolution@gmail.com"
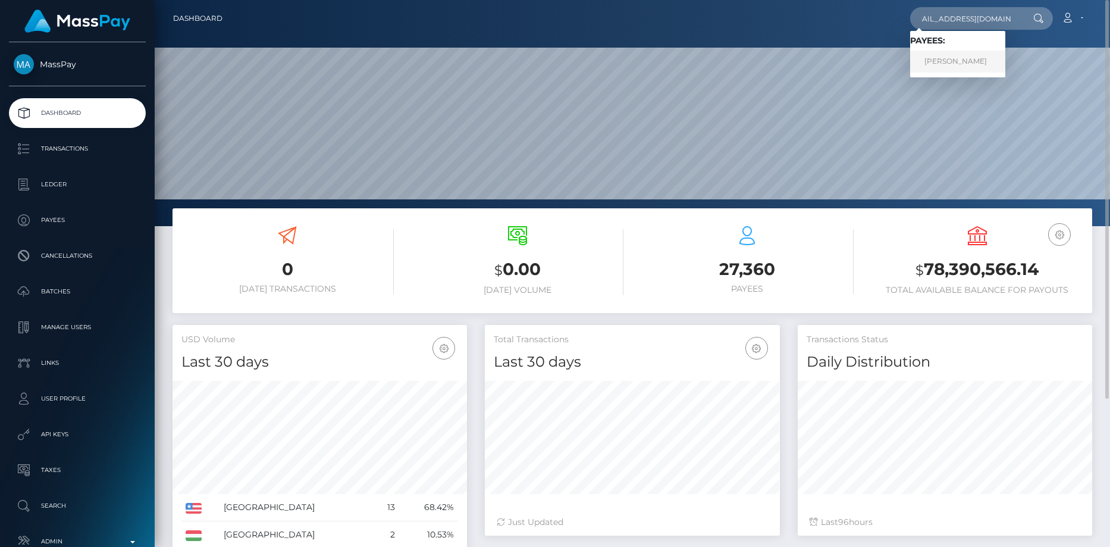
scroll to position [0, 0]
click at [973, 63] on link "Muhammad Ali Ahmad" at bounding box center [957, 62] width 95 height 22
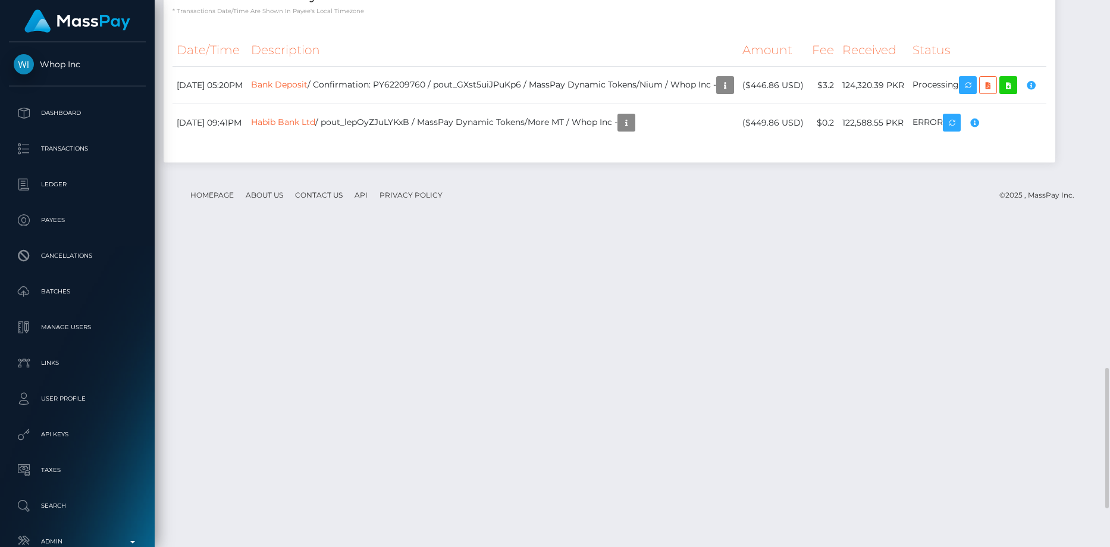
scroll to position [1577, 0]
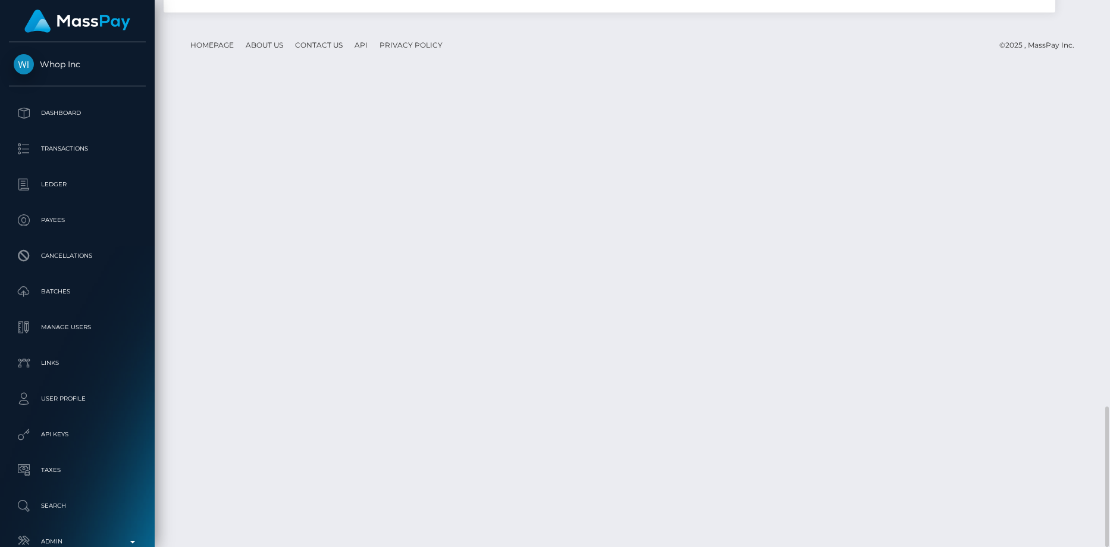
copy td "PY62209760"
